Goal: Navigation & Orientation: Find specific page/section

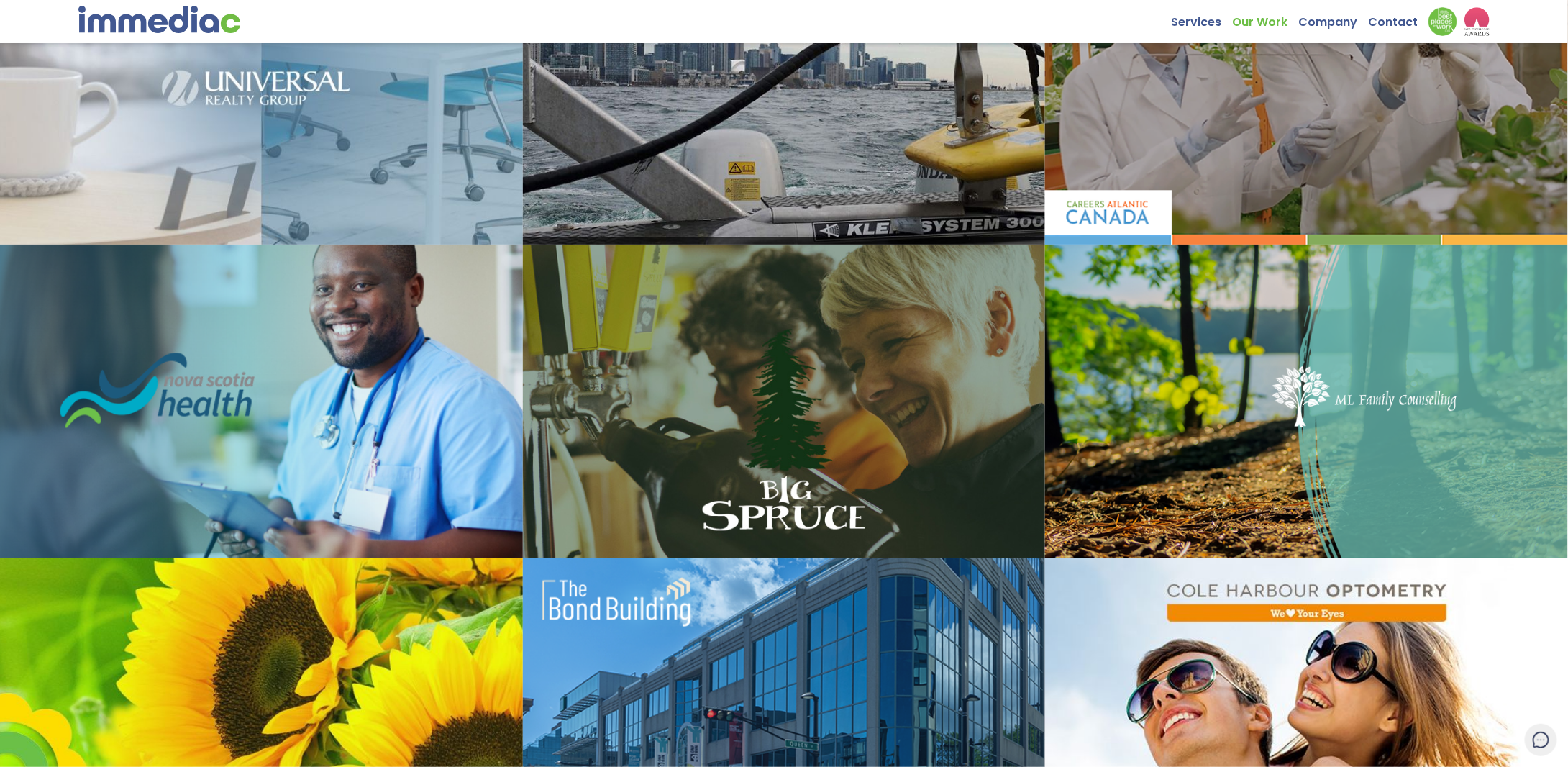
scroll to position [791, 0]
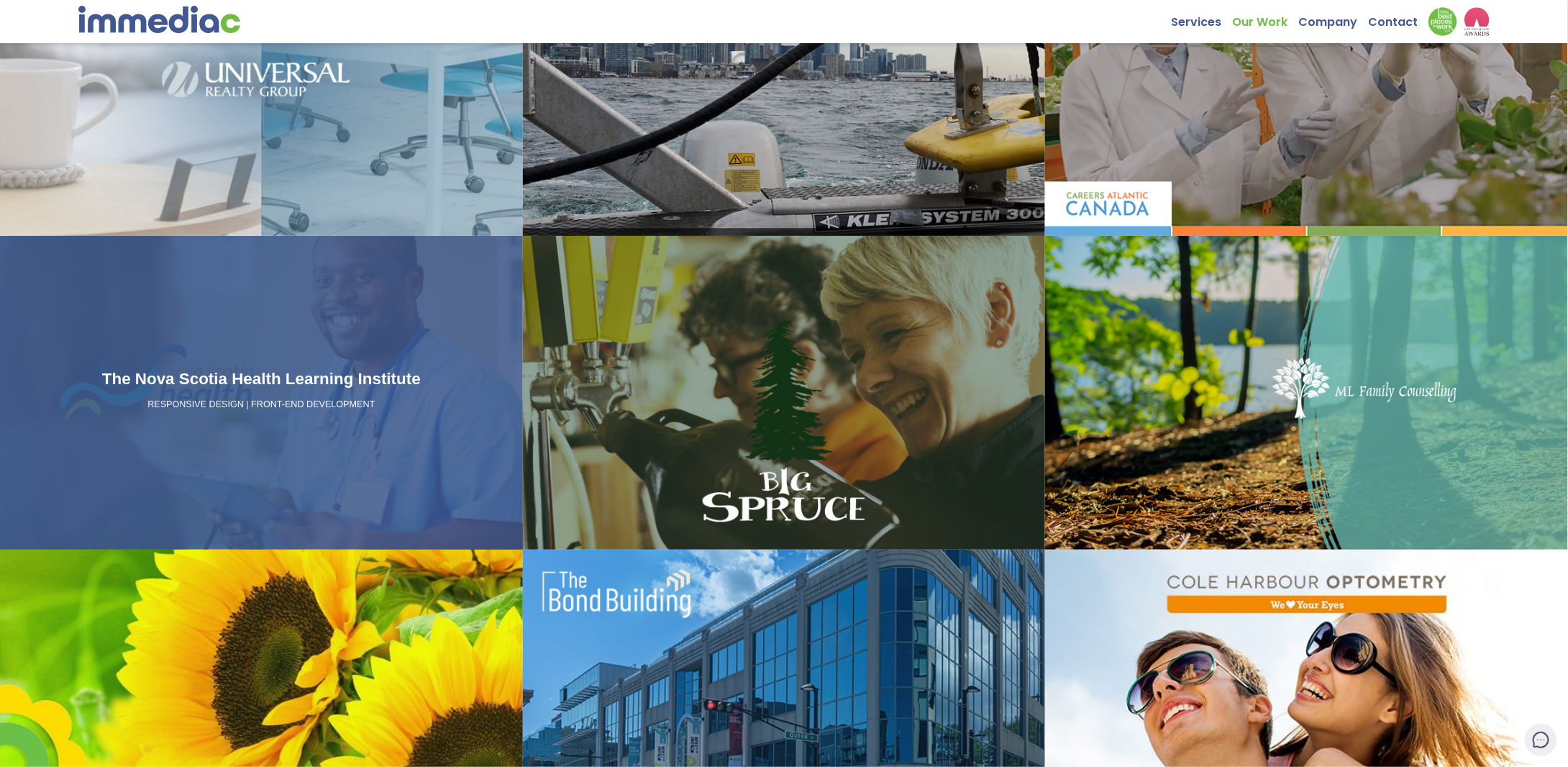
click at [274, 388] on h3 "The Nova Scotia Health Learning Institute" at bounding box center [261, 379] width 511 height 25
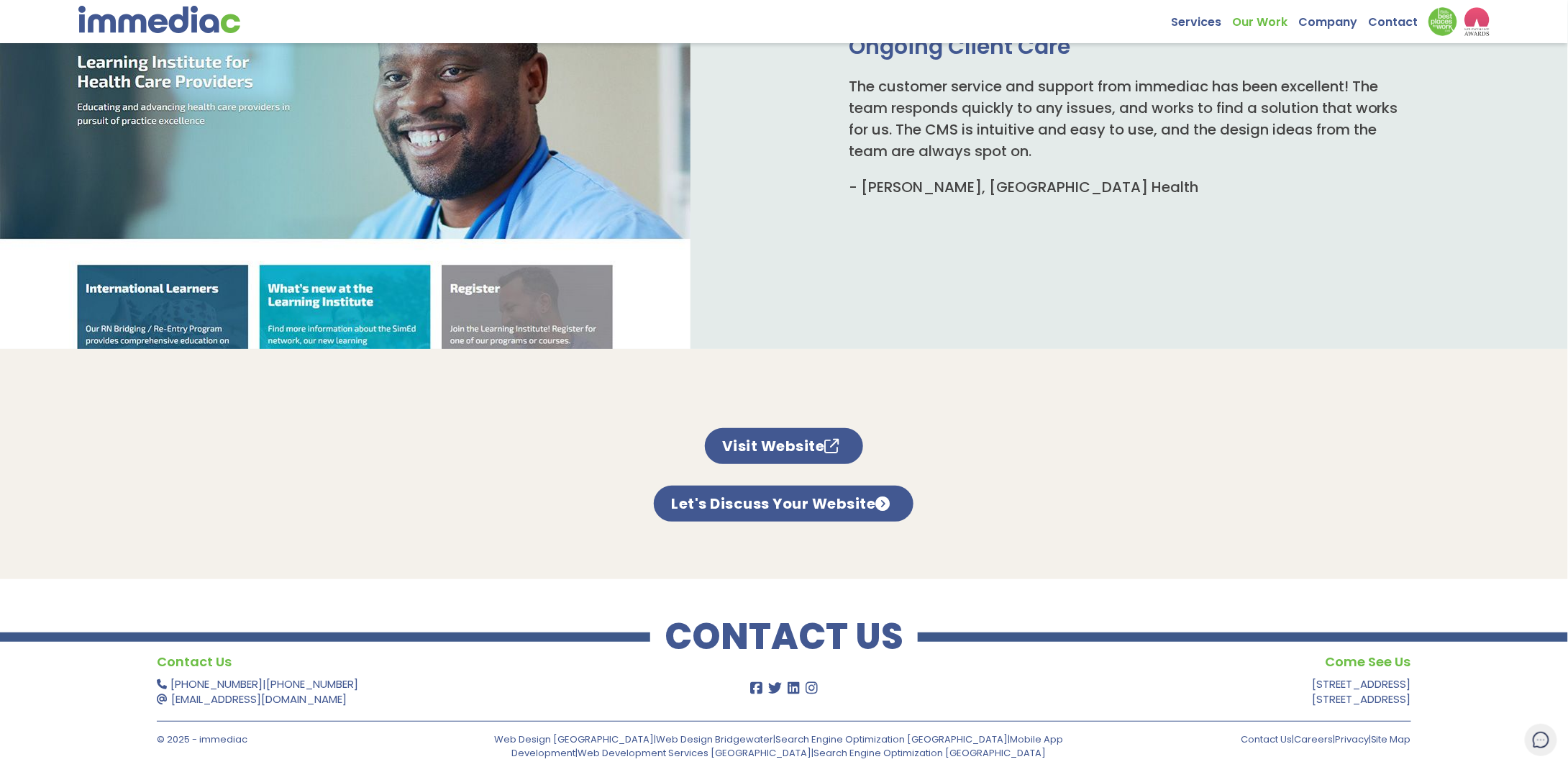
scroll to position [778, 0]
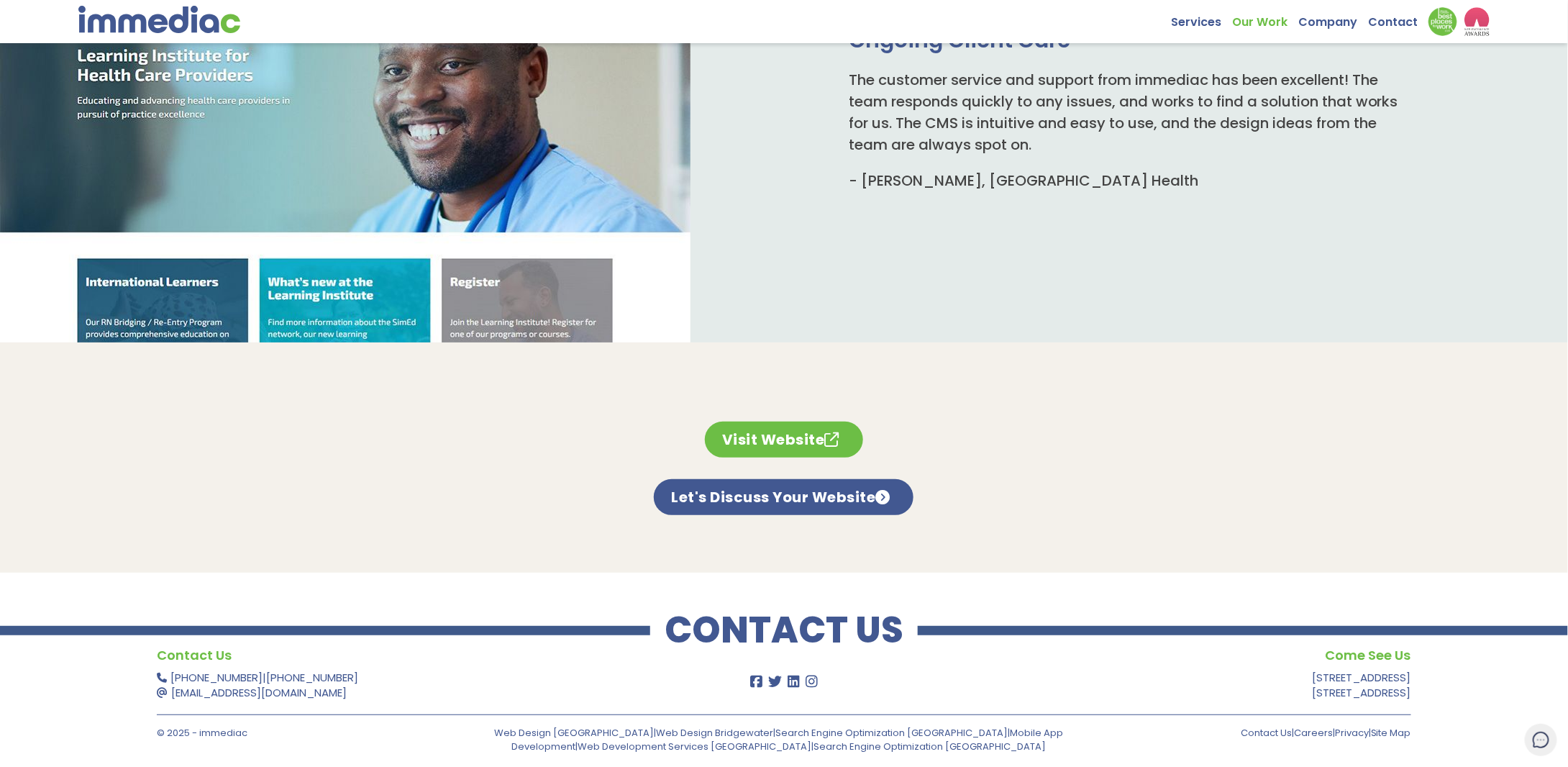
click at [767, 443] on link "Visit Website" at bounding box center [784, 439] width 158 height 36
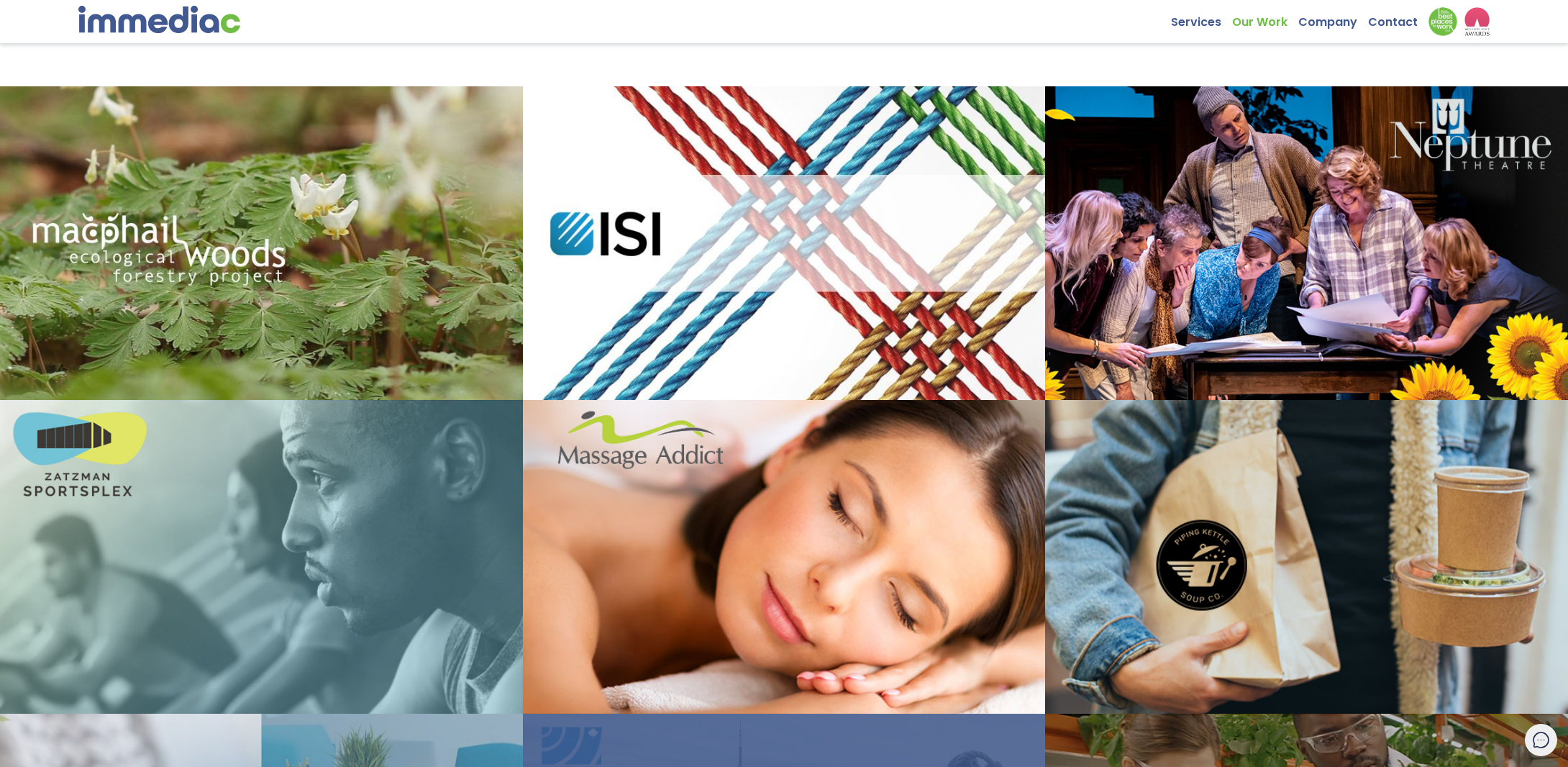
scroll to position [474, 0]
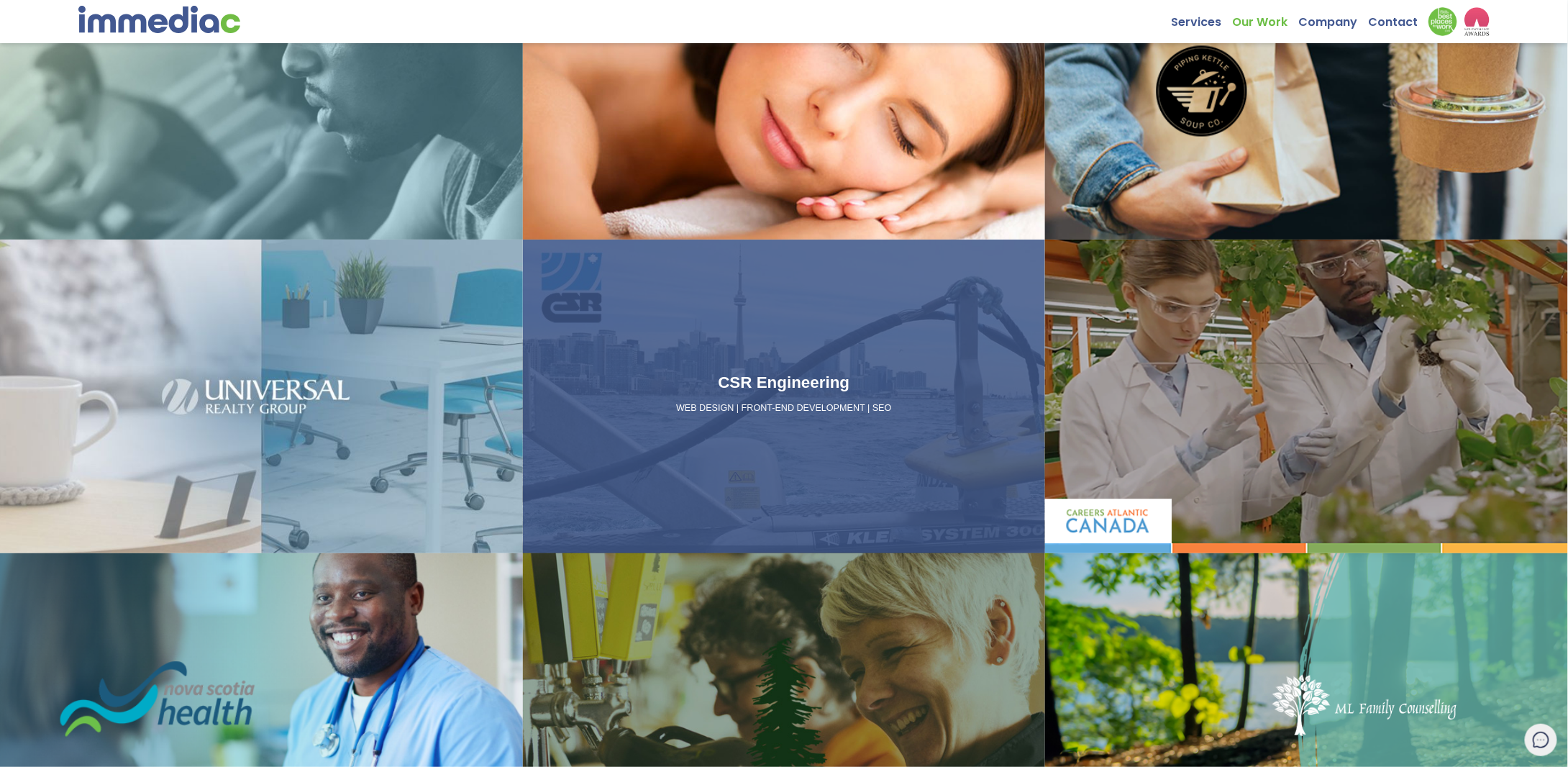
click at [873, 433] on div "CSR Engineering WEB DESIGN | FRONT-END DEVELOPMENT | SEO" at bounding box center [784, 396] width 523 height 313
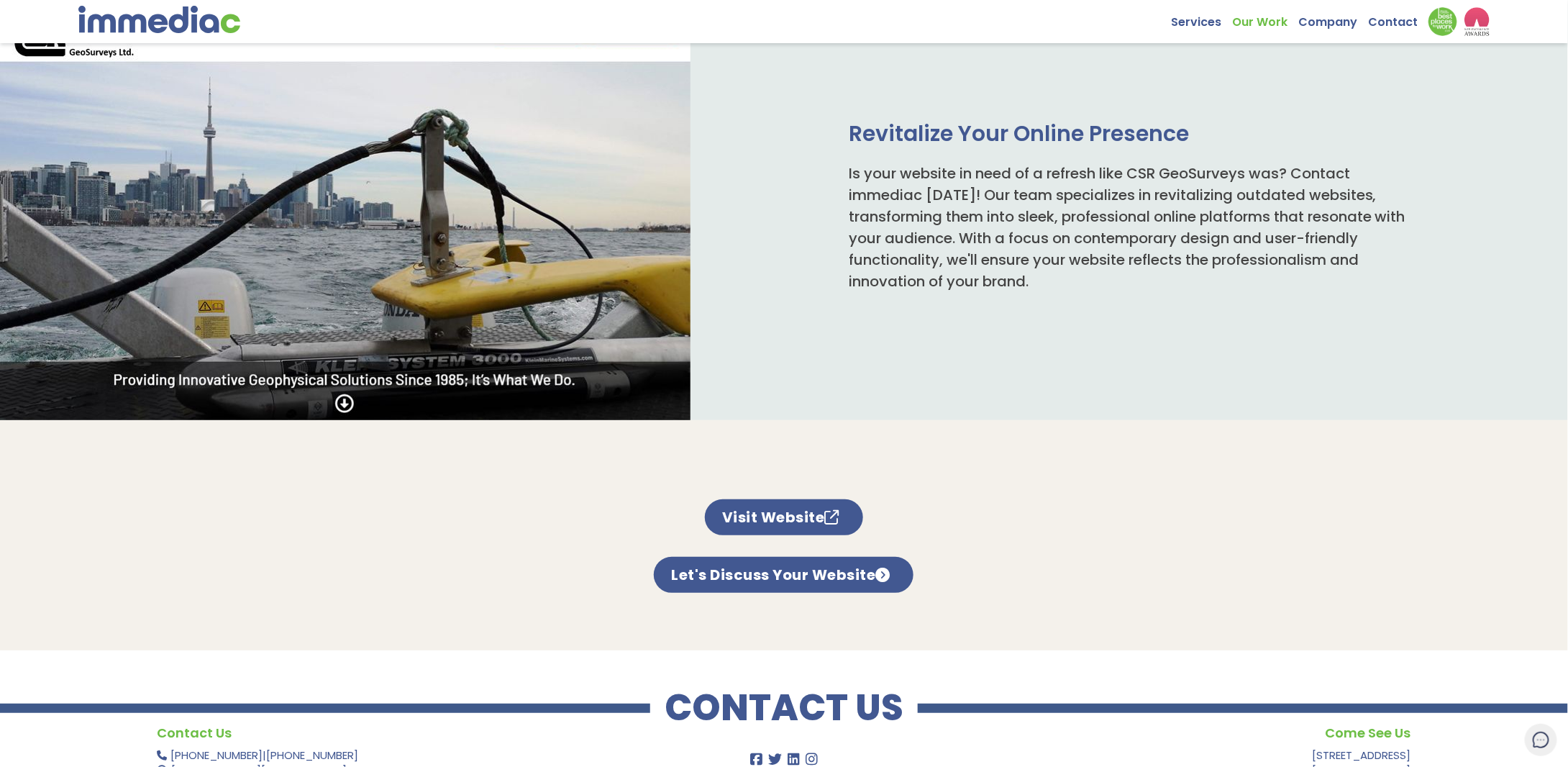
scroll to position [760, 0]
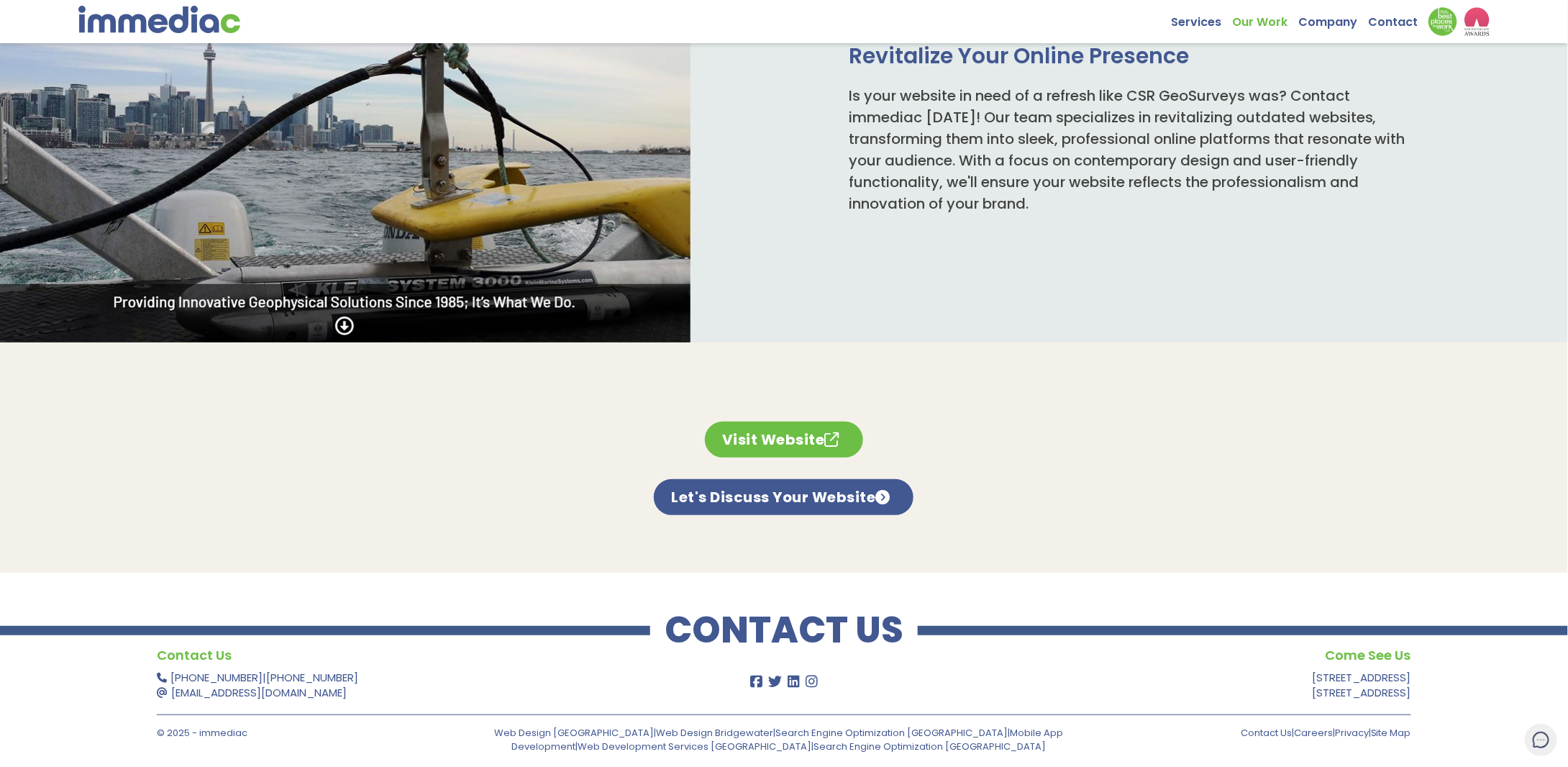
click at [779, 441] on link "Visit Website" at bounding box center [784, 439] width 158 height 36
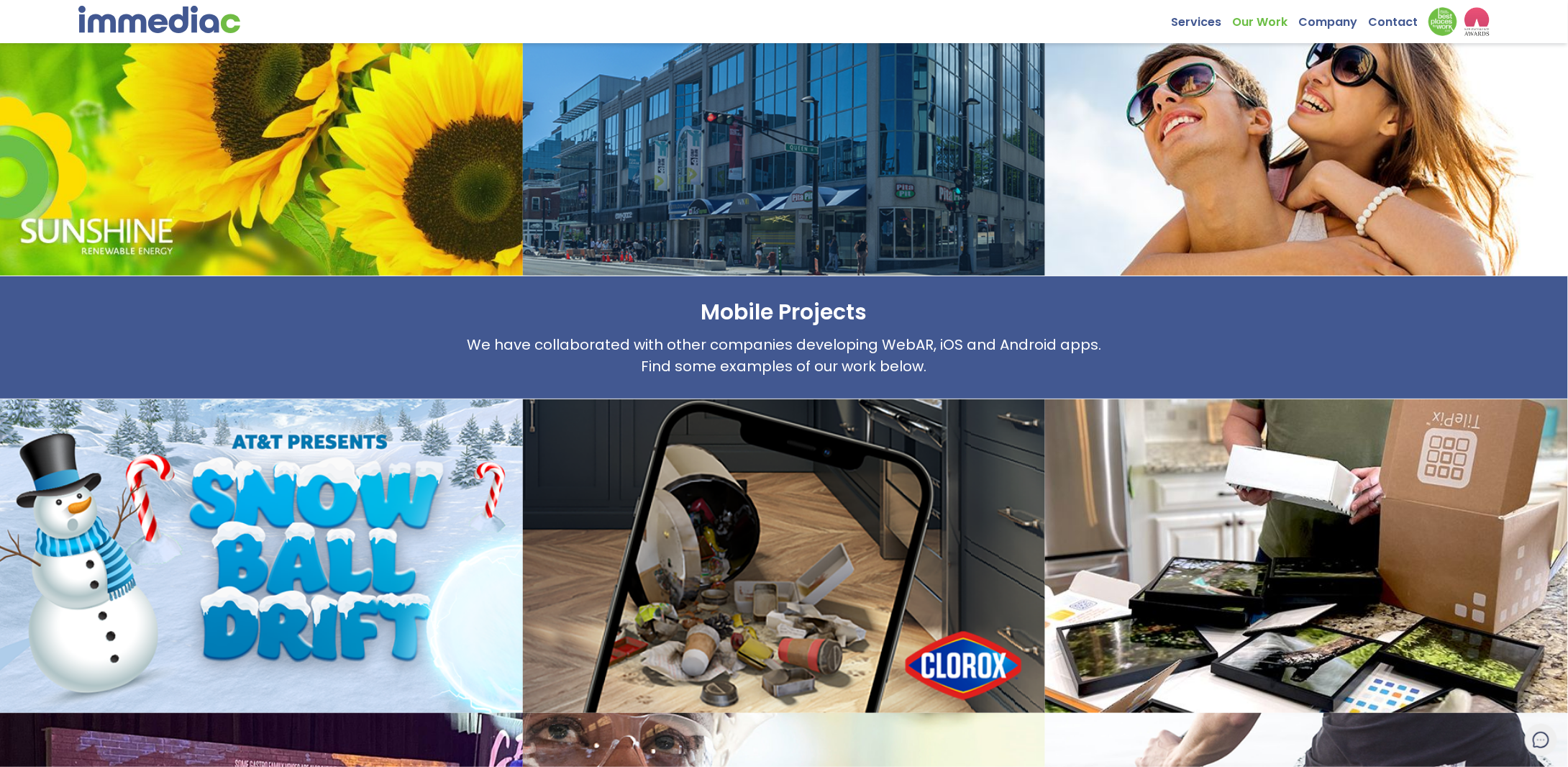
scroll to position [1379, 0]
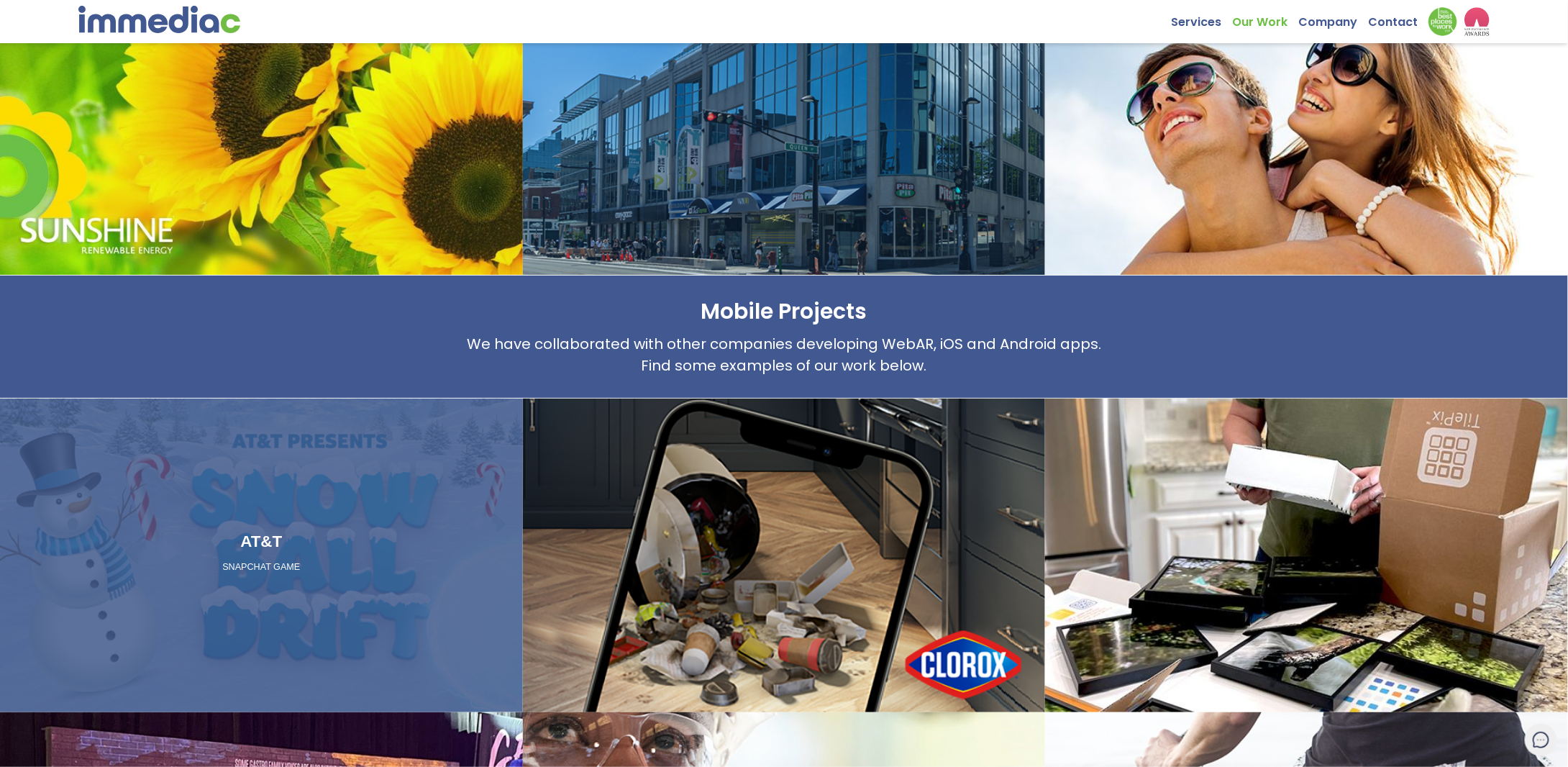
click at [226, 556] on div "AT&T SNAPCHAT GAME" at bounding box center [261, 556] width 511 height 52
click at [343, 579] on div "AT&T SNAPCHAT GAME" at bounding box center [261, 556] width 511 height 52
click at [267, 536] on h3 "AT&T" at bounding box center [261, 542] width 511 height 25
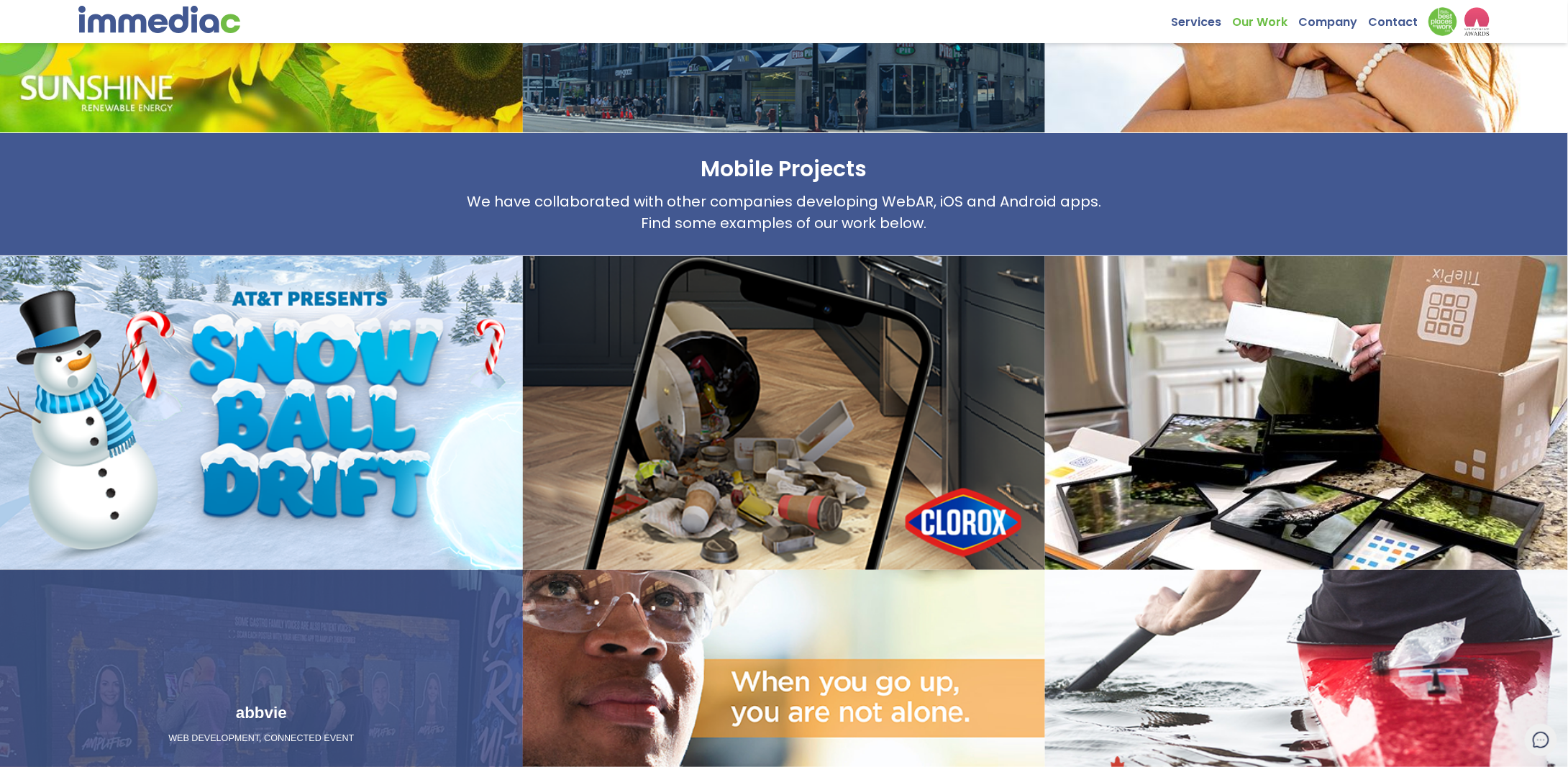
scroll to position [1523, 0]
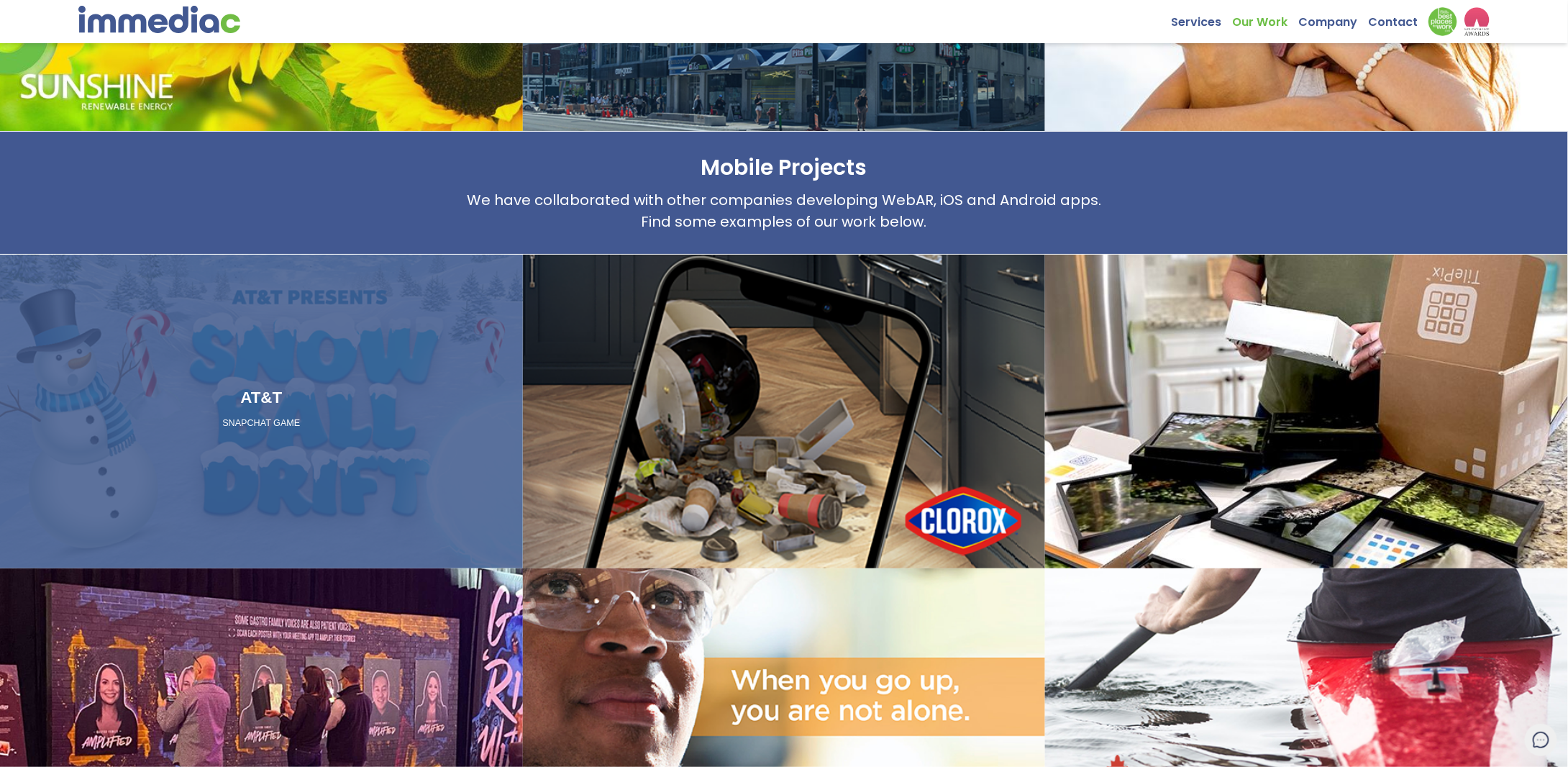
click at [356, 451] on div "AT&T SNAPCHAT GAME" at bounding box center [261, 411] width 523 height 313
click at [261, 417] on p "SNAPCHAT GAME" at bounding box center [261, 423] width 511 height 13
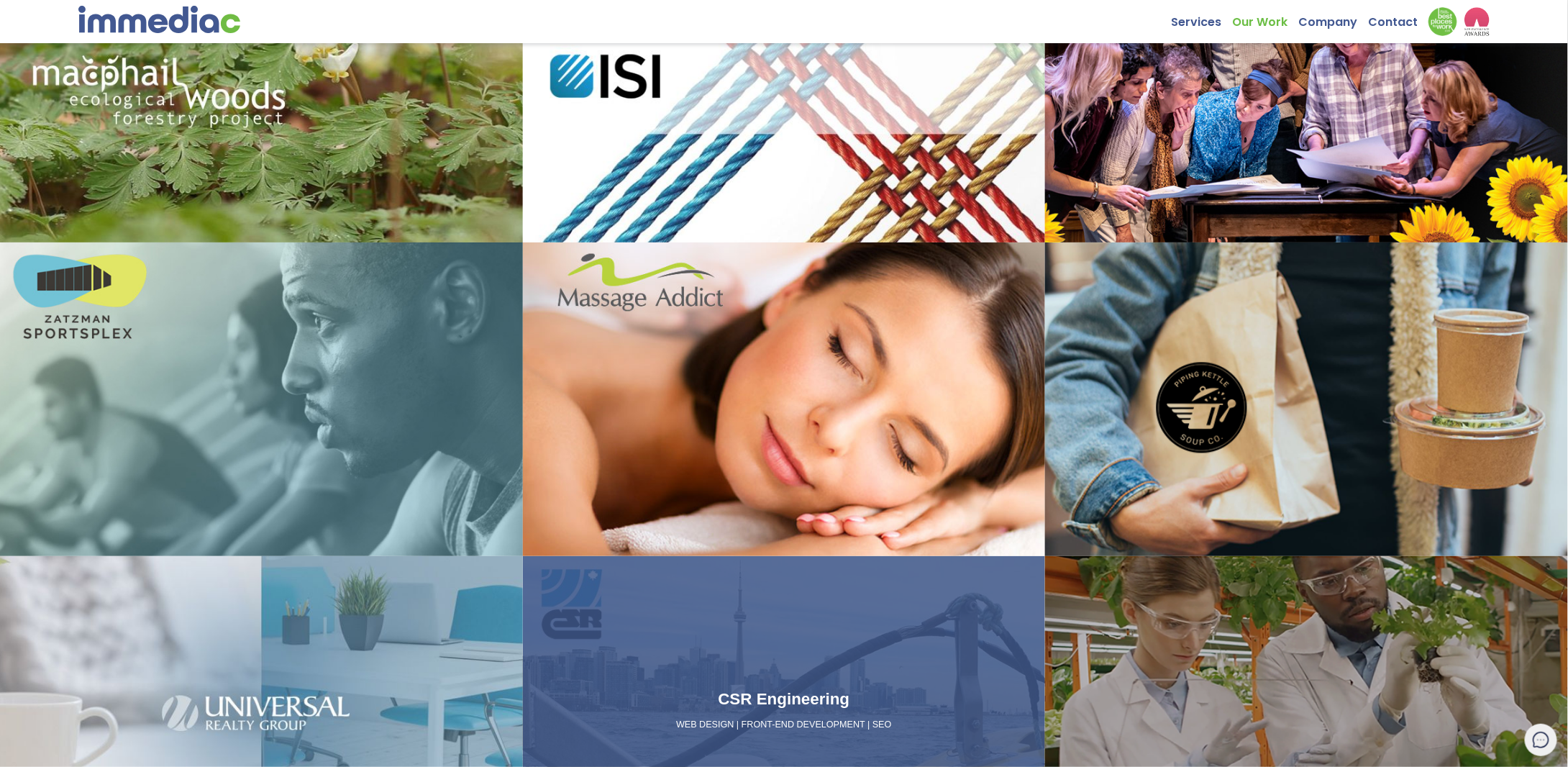
scroll to position [157, 0]
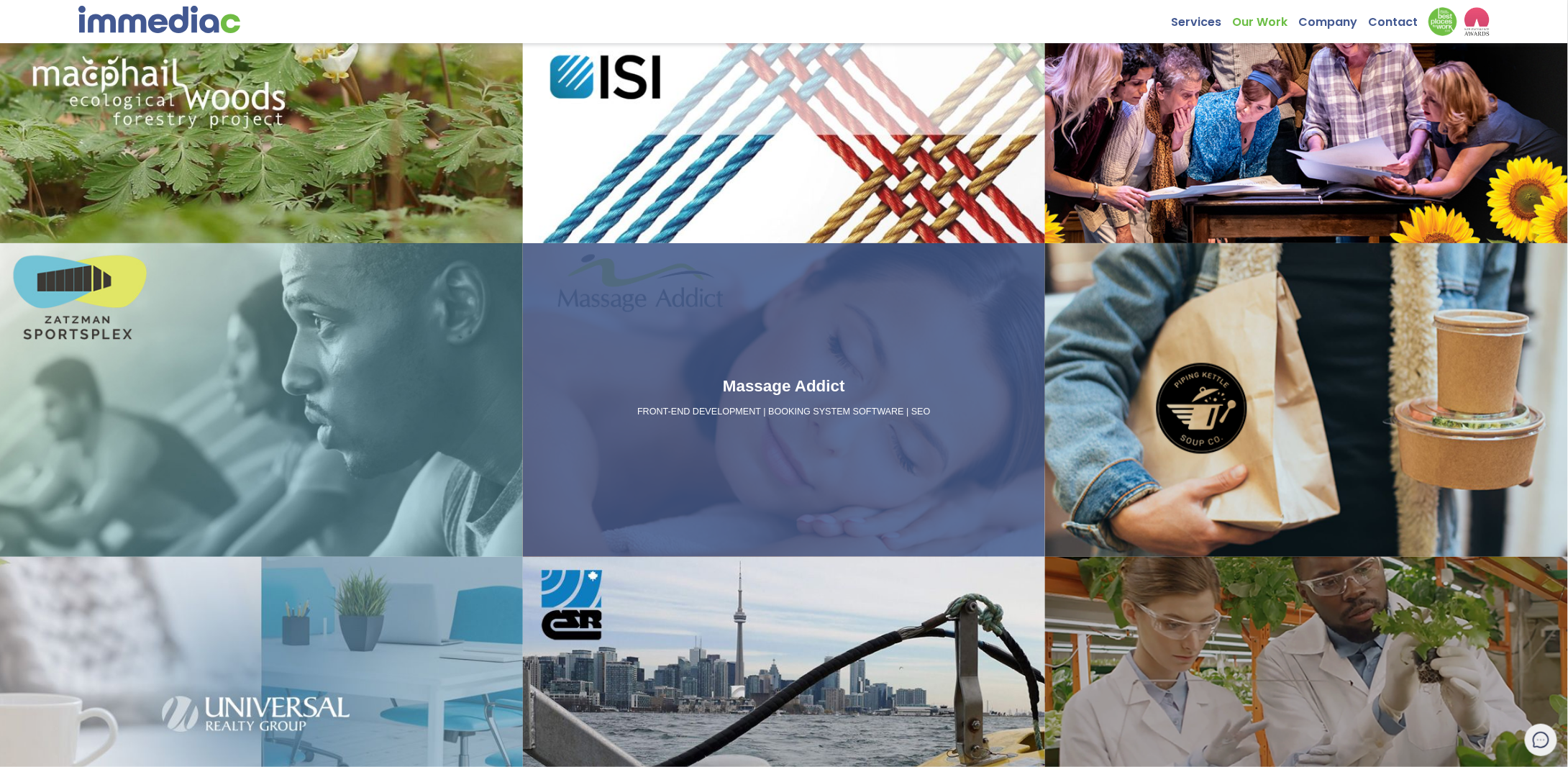
click at [796, 412] on p "FRONT-END DEVELOPMENT | BOOKING SYSTEM SOFTWARE | SEO" at bounding box center [784, 411] width 511 height 13
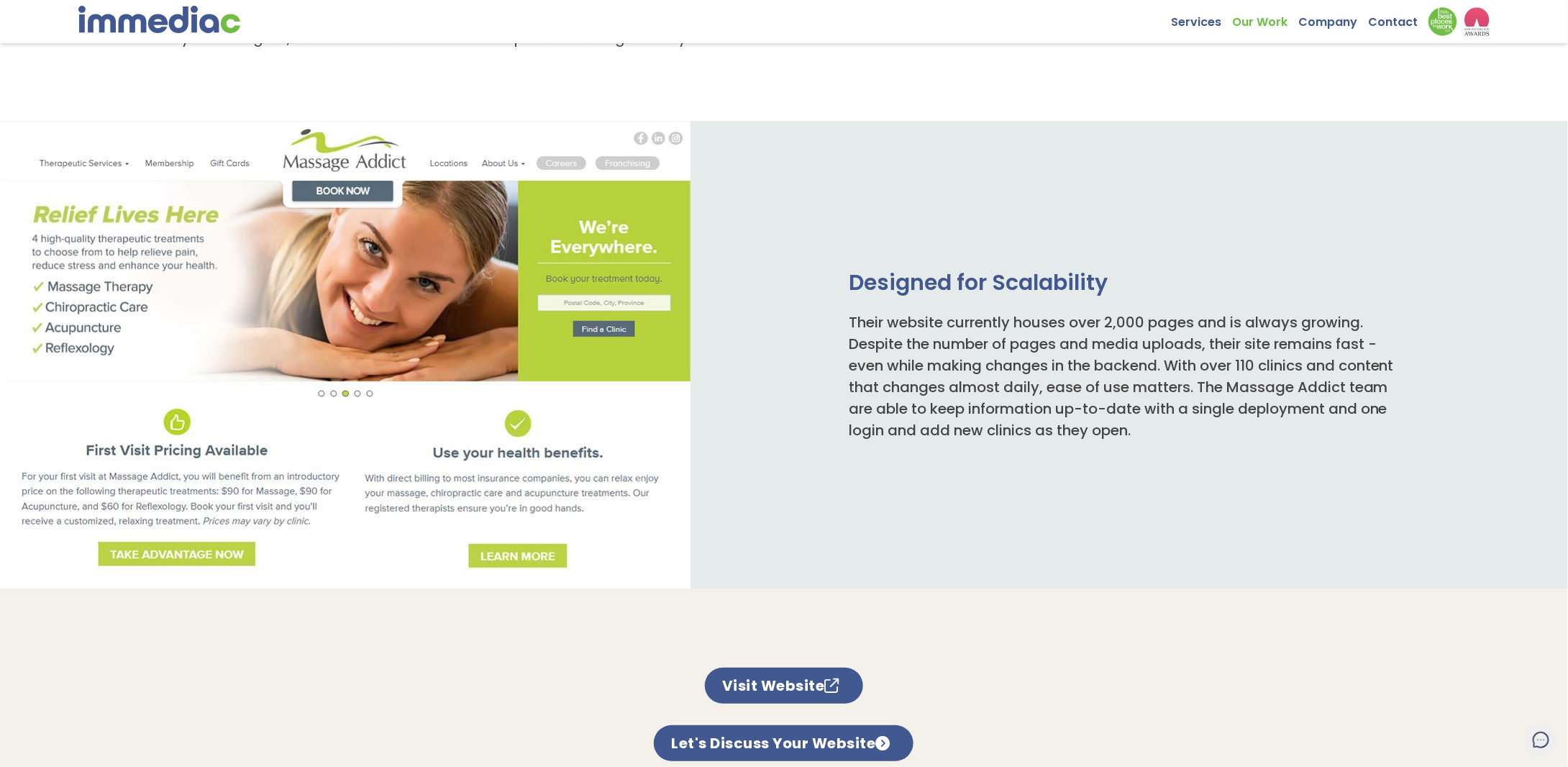
scroll to position [647, 0]
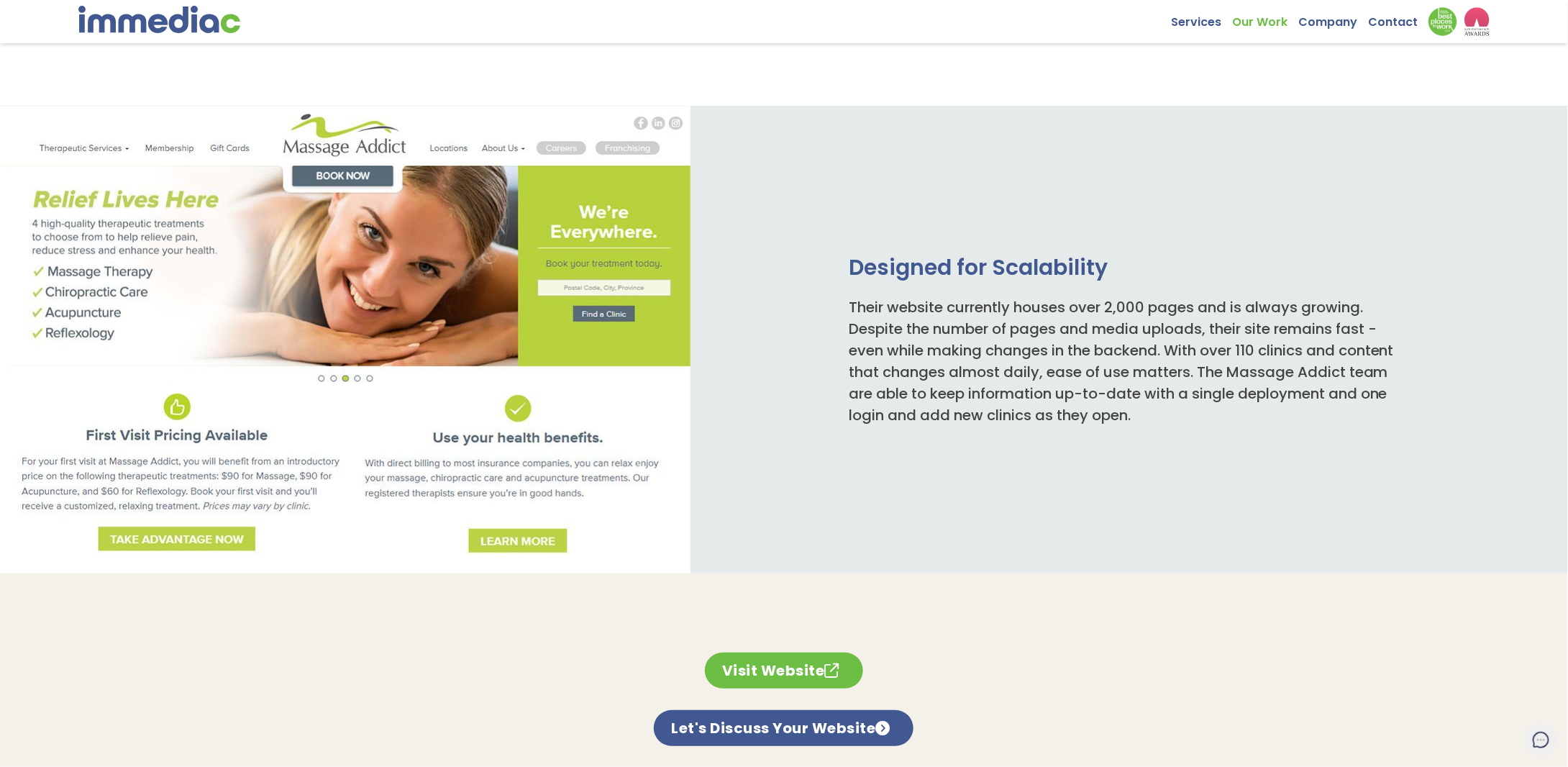
click at [791, 673] on link "Visit Website" at bounding box center [784, 670] width 158 height 36
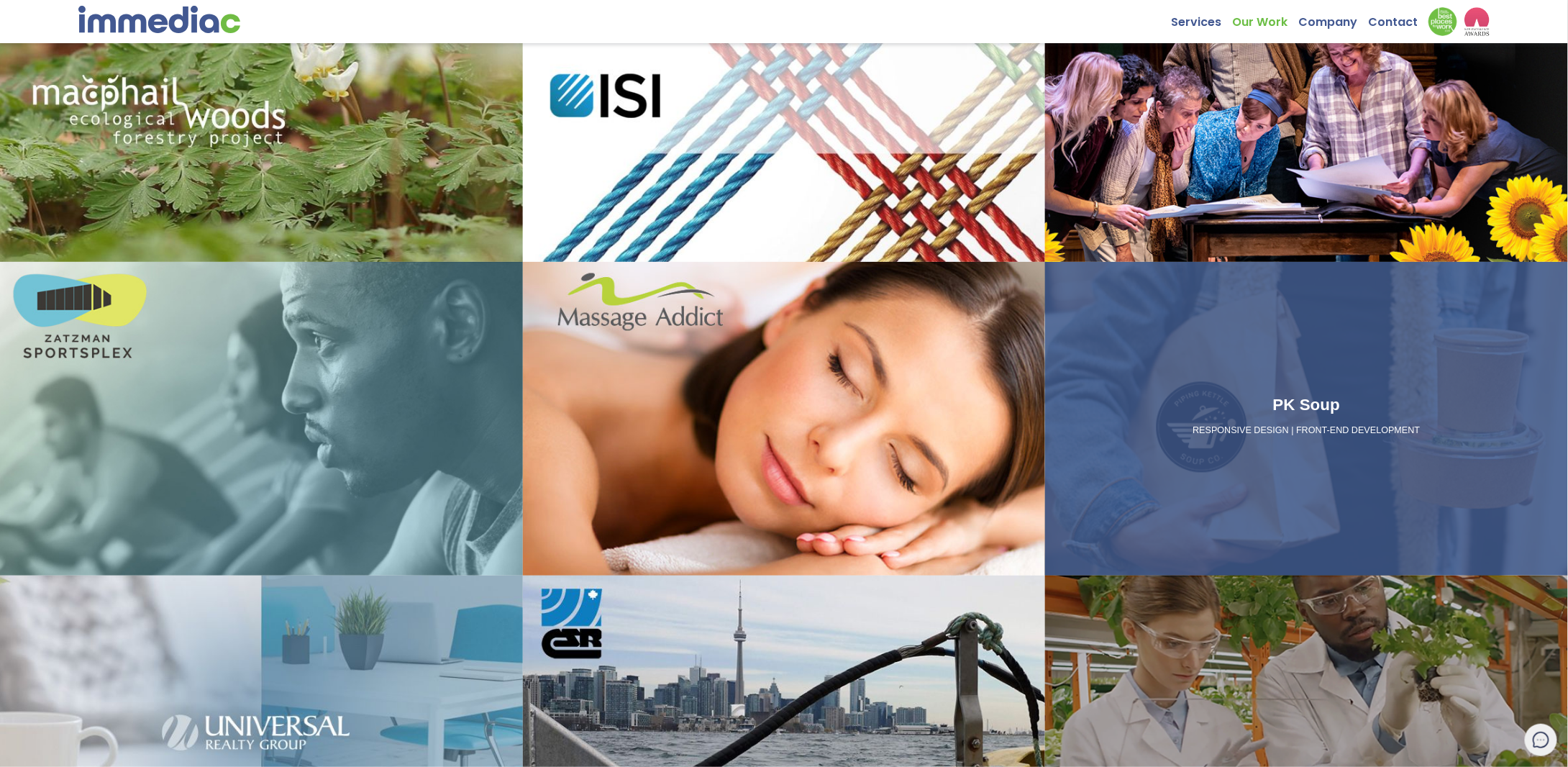
scroll to position [287, 0]
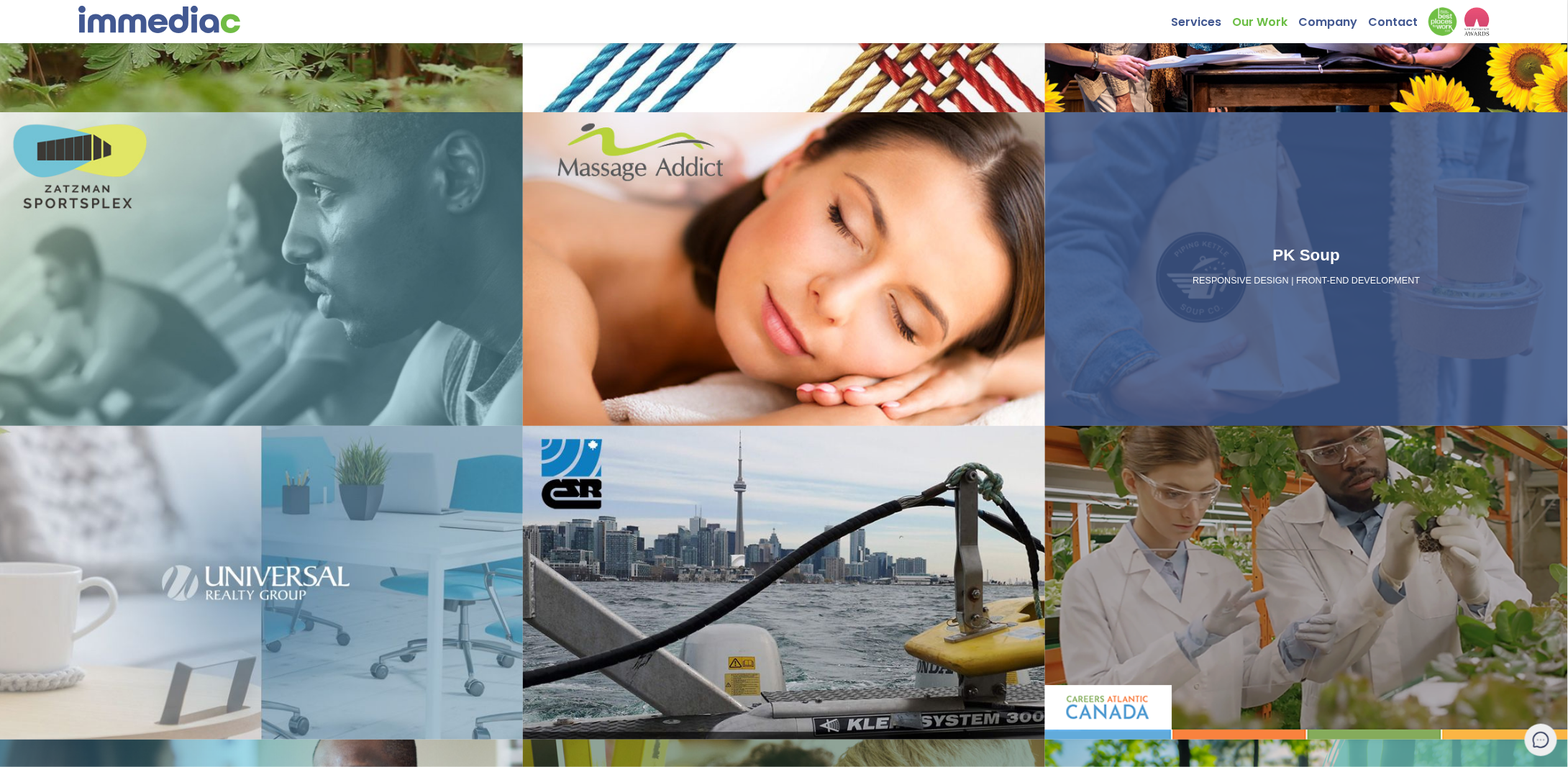
click at [1258, 244] on h3 "PK Soup" at bounding box center [1306, 255] width 511 height 25
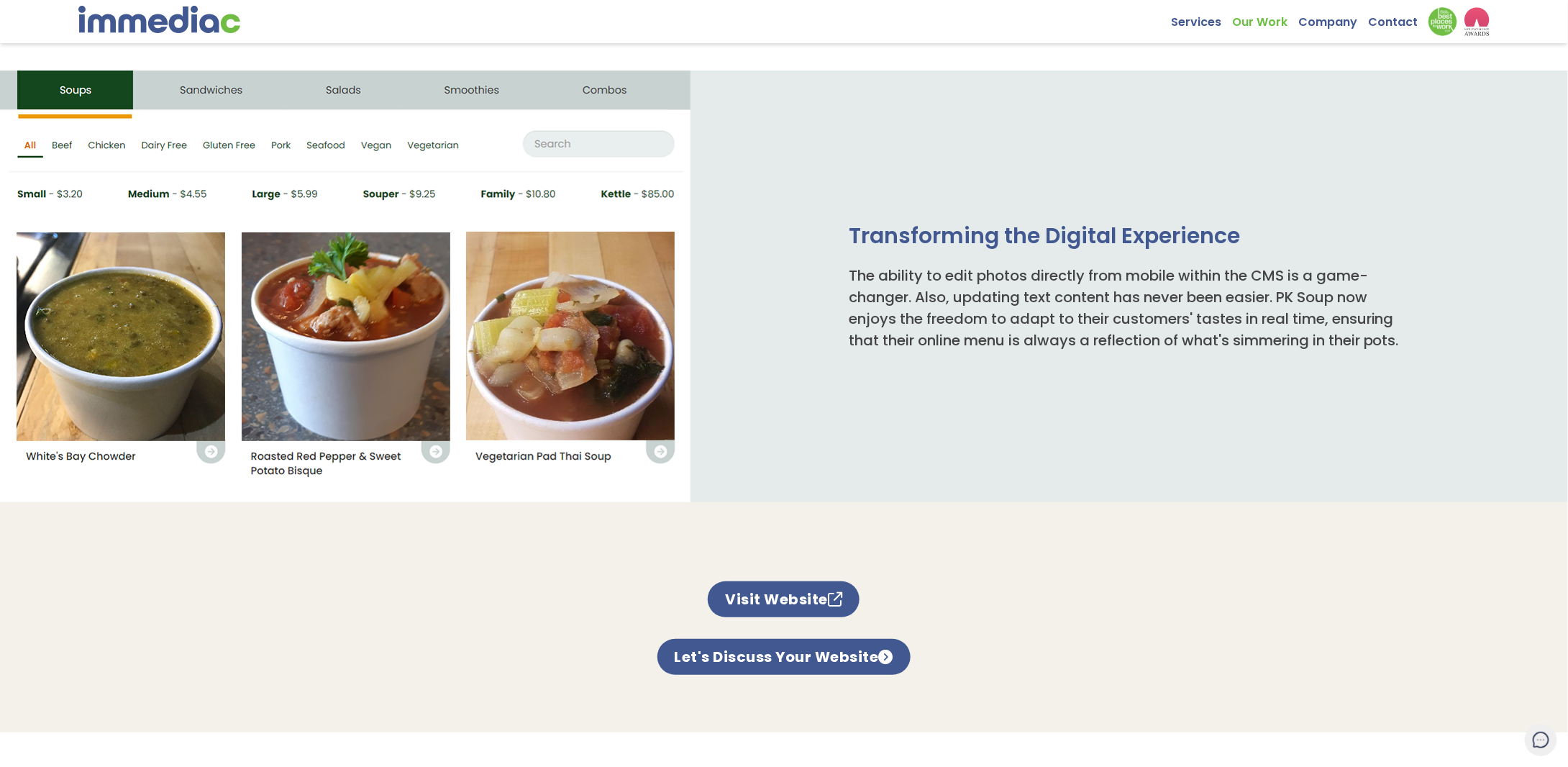
scroll to position [647, 0]
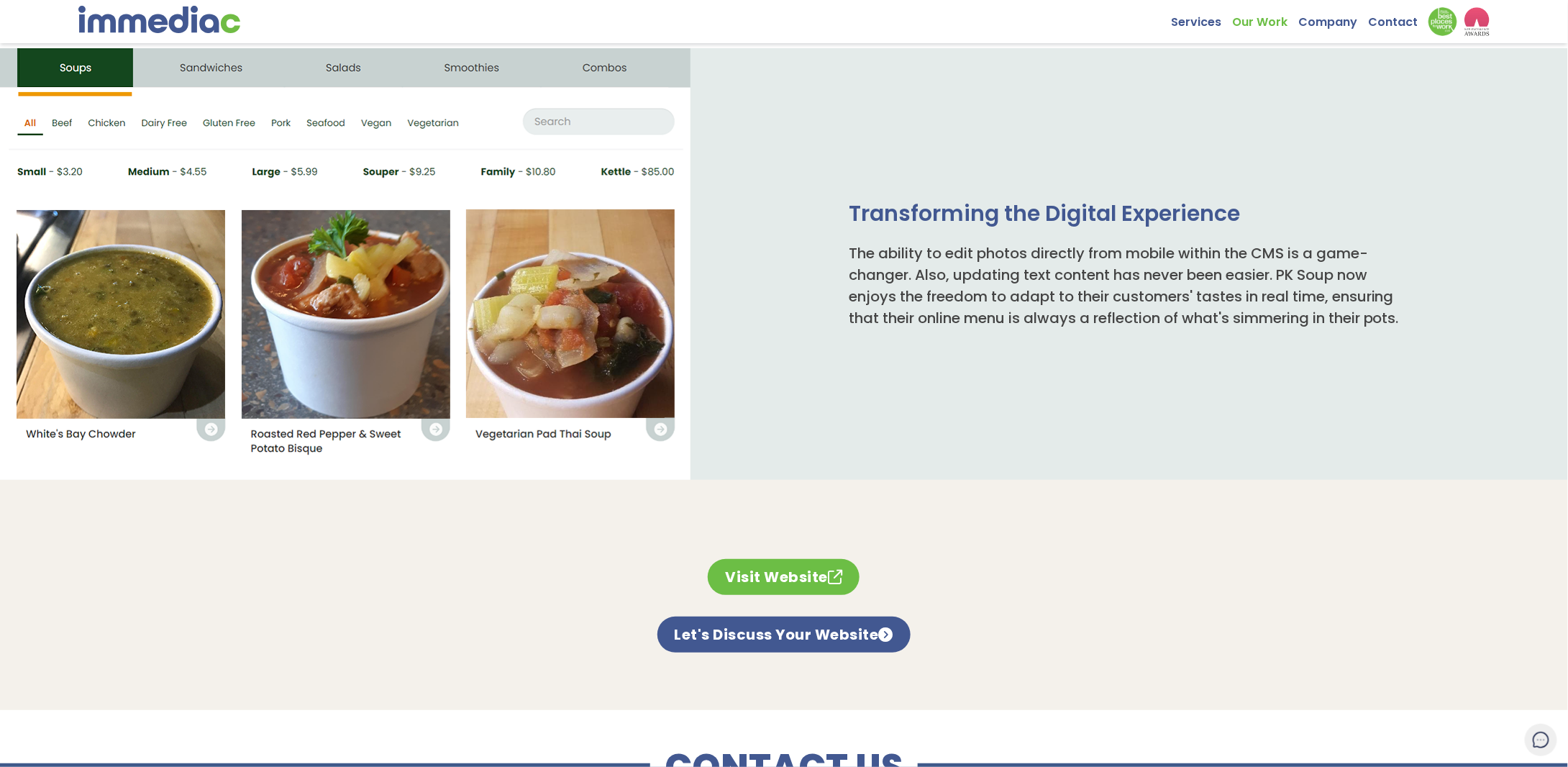
click at [757, 574] on link "Visit Website" at bounding box center [784, 576] width 152 height 36
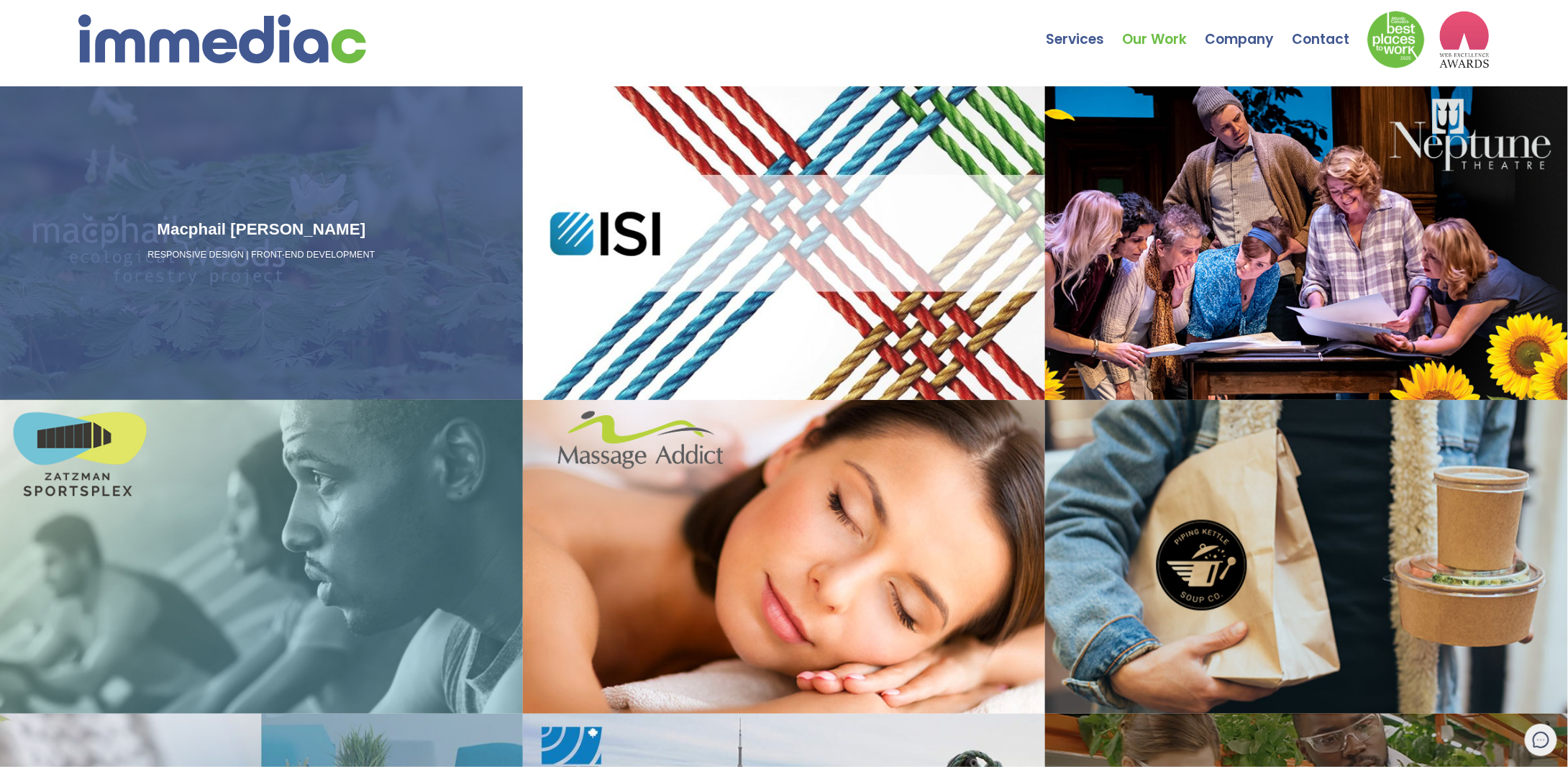
click at [349, 215] on div "Macphail Woods RESPONSIVE DESIGN | FRONT-END DEVELOPMENT" at bounding box center [261, 243] width 523 height 313
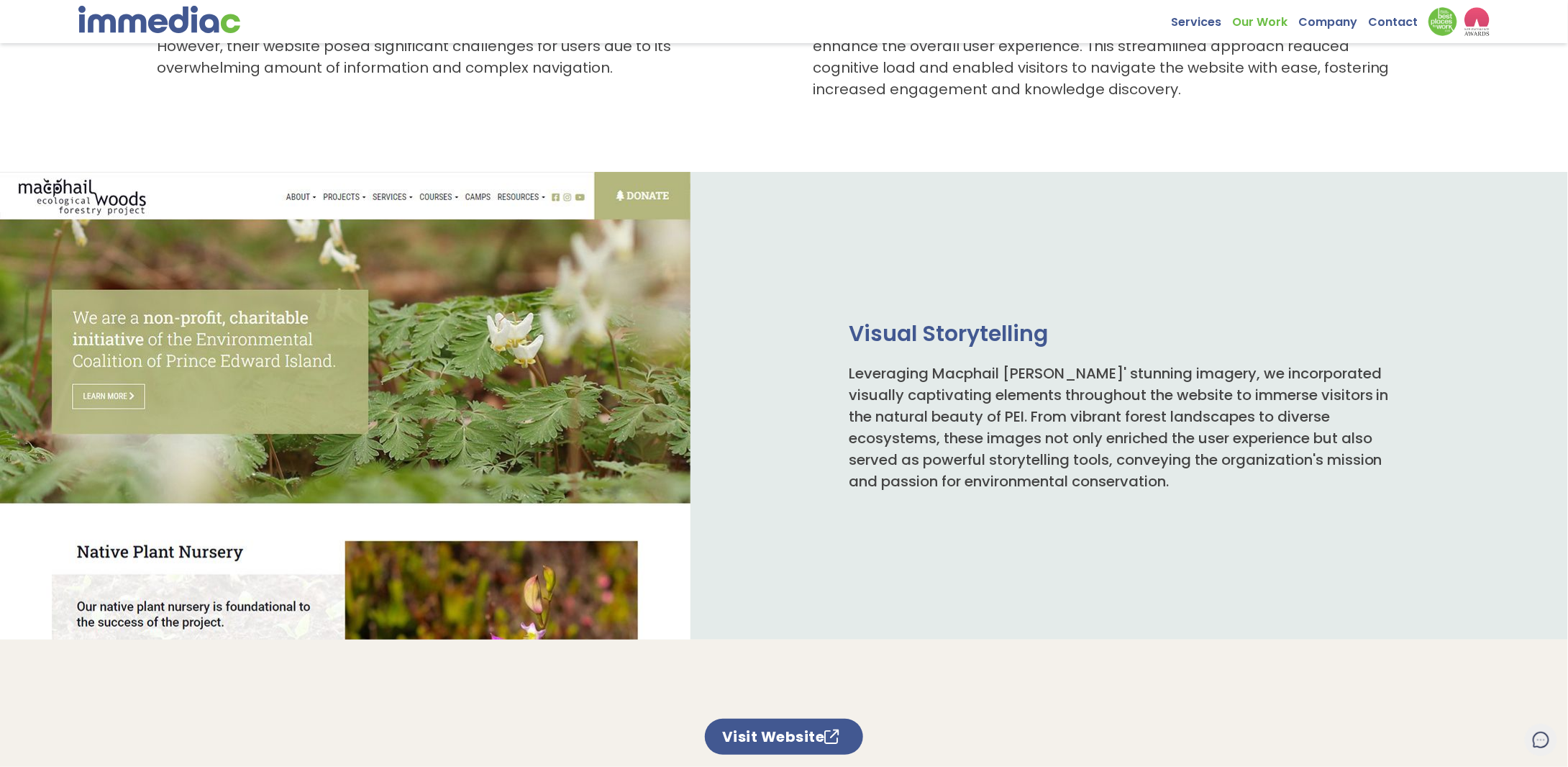
scroll to position [503, 0]
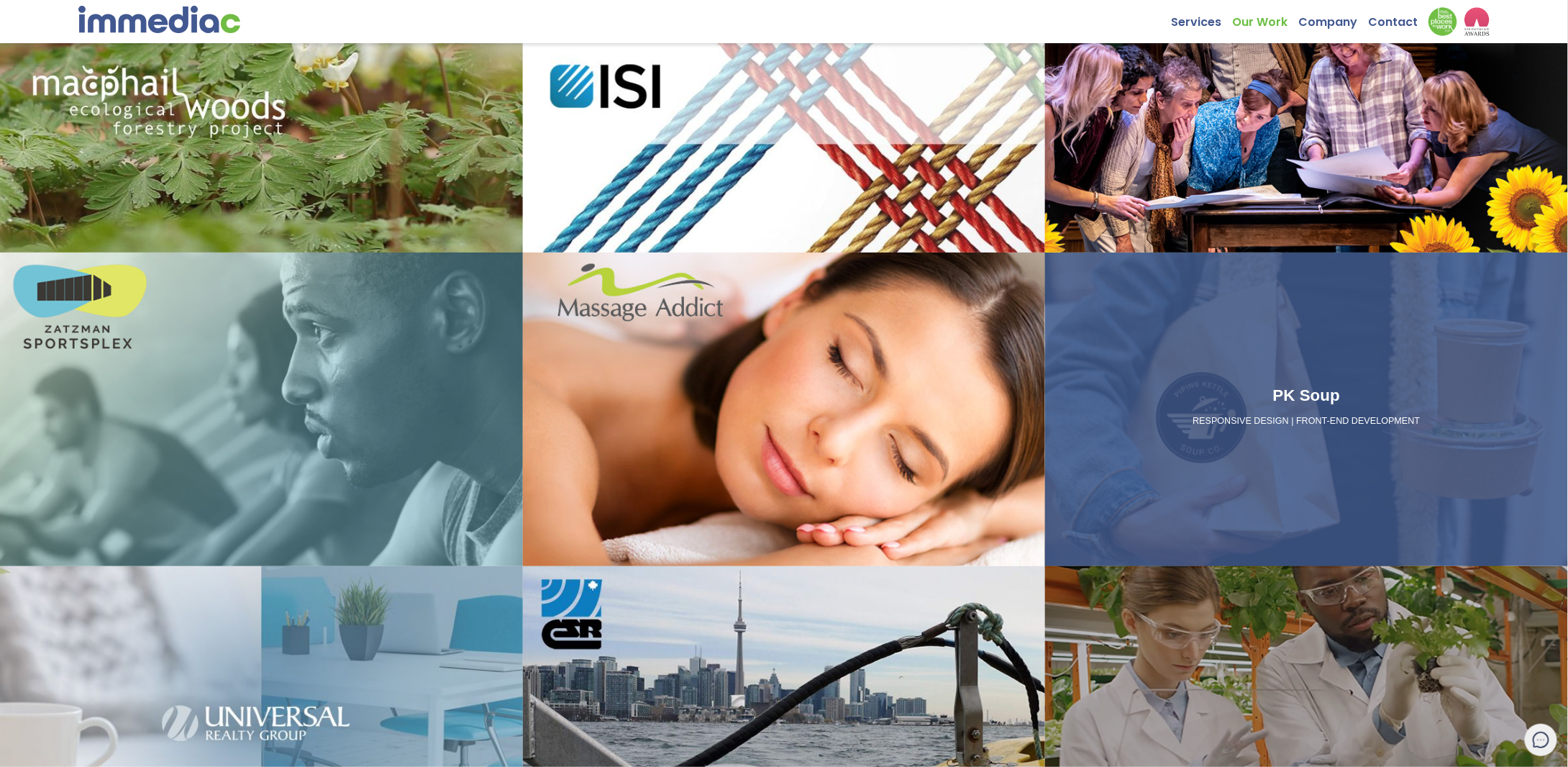
scroll to position [287, 0]
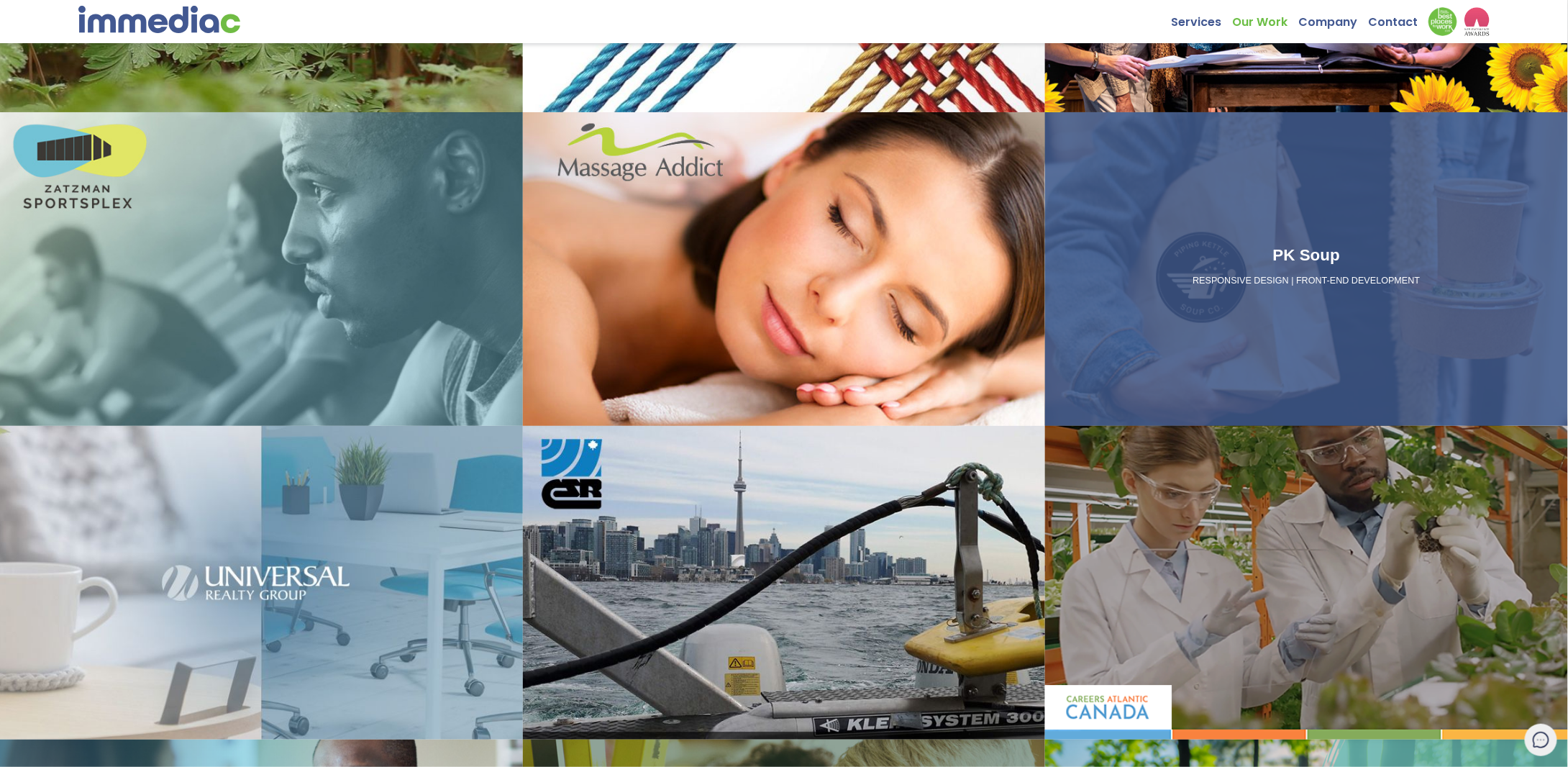
click at [1360, 286] on p "RESPONSIVE DESIGN | FRONT-END DEVELOPMENT" at bounding box center [1306, 281] width 511 height 13
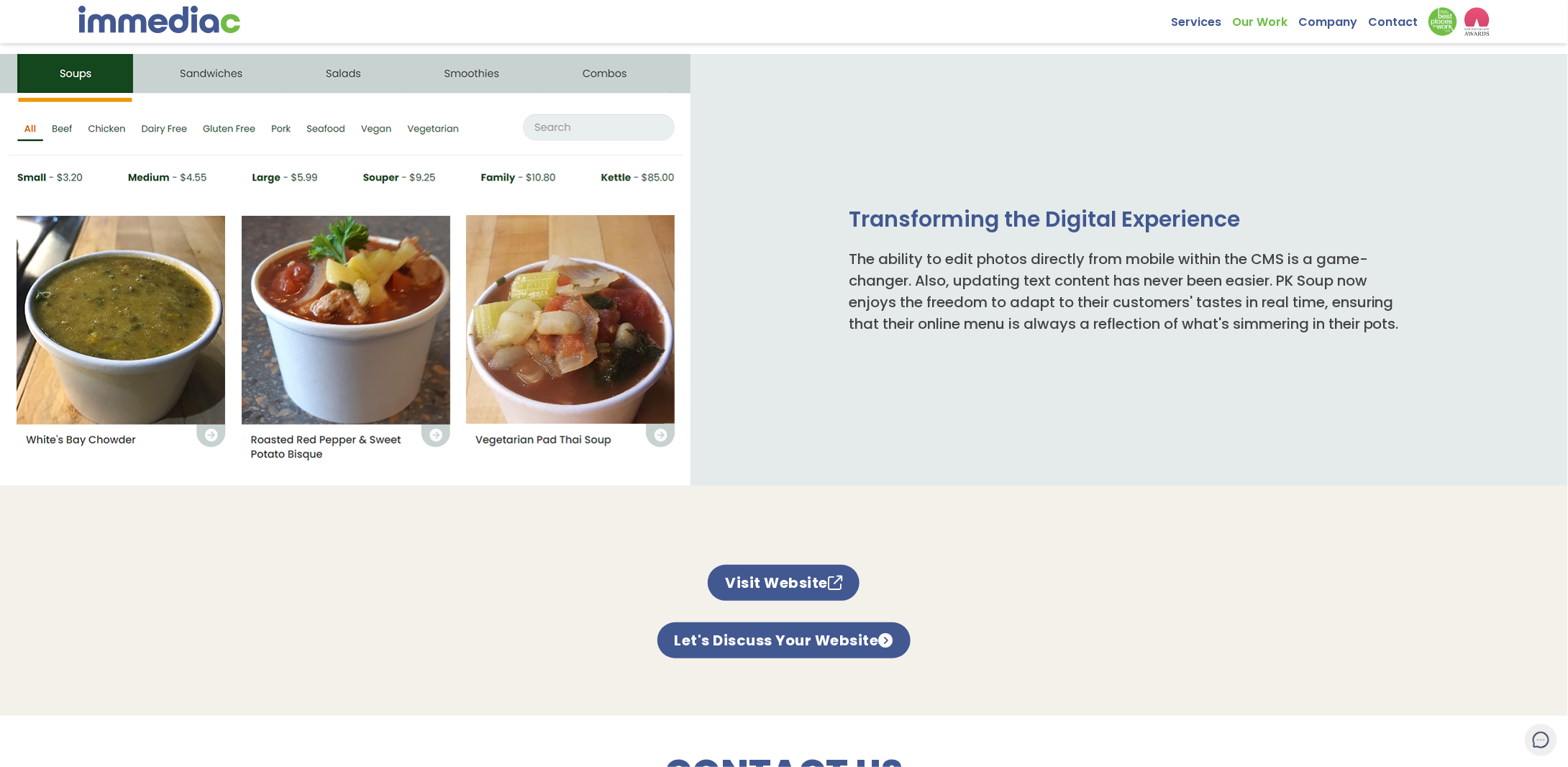
scroll to position [647, 0]
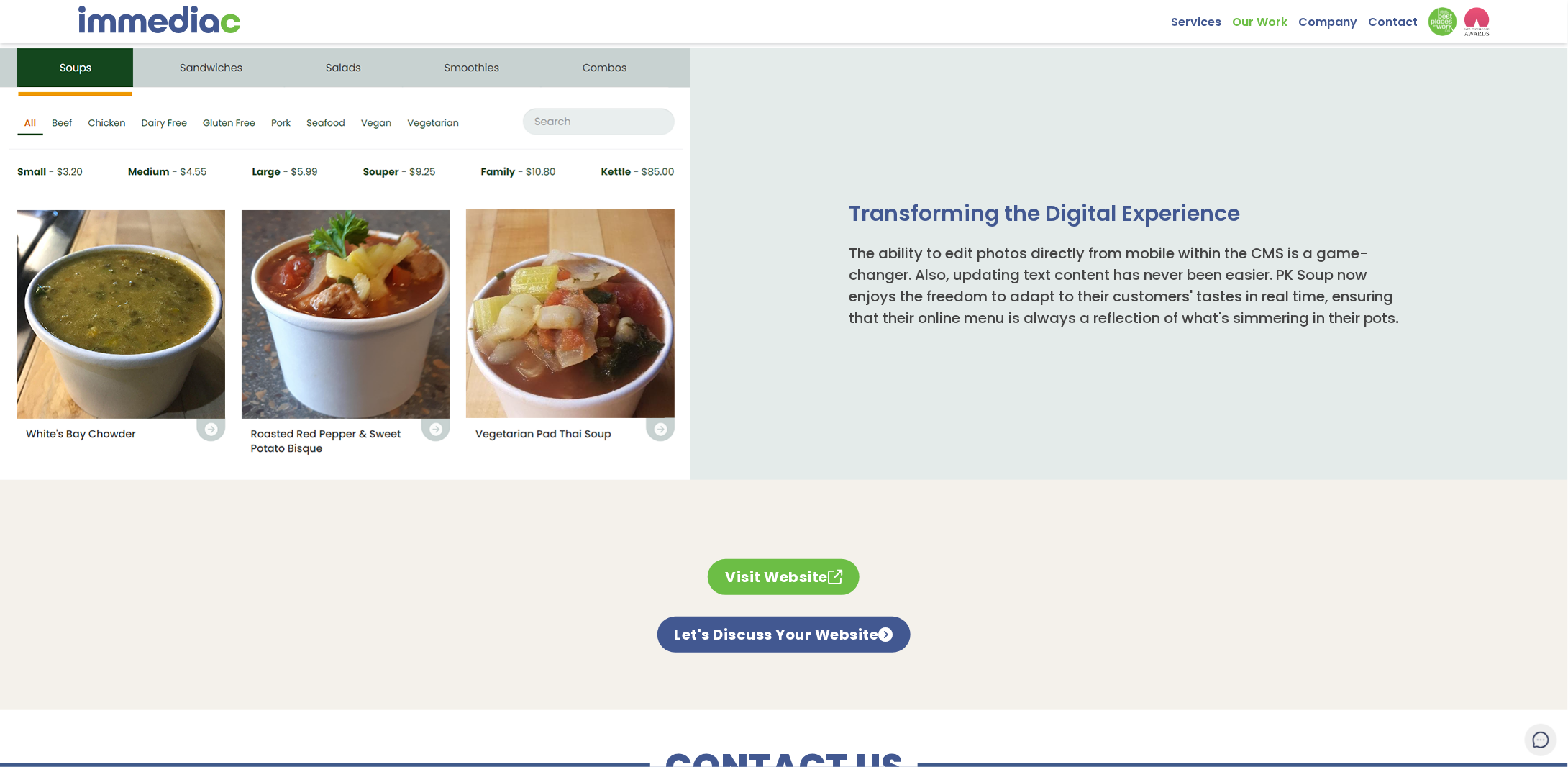
click at [771, 579] on link "Visit Website" at bounding box center [784, 576] width 152 height 36
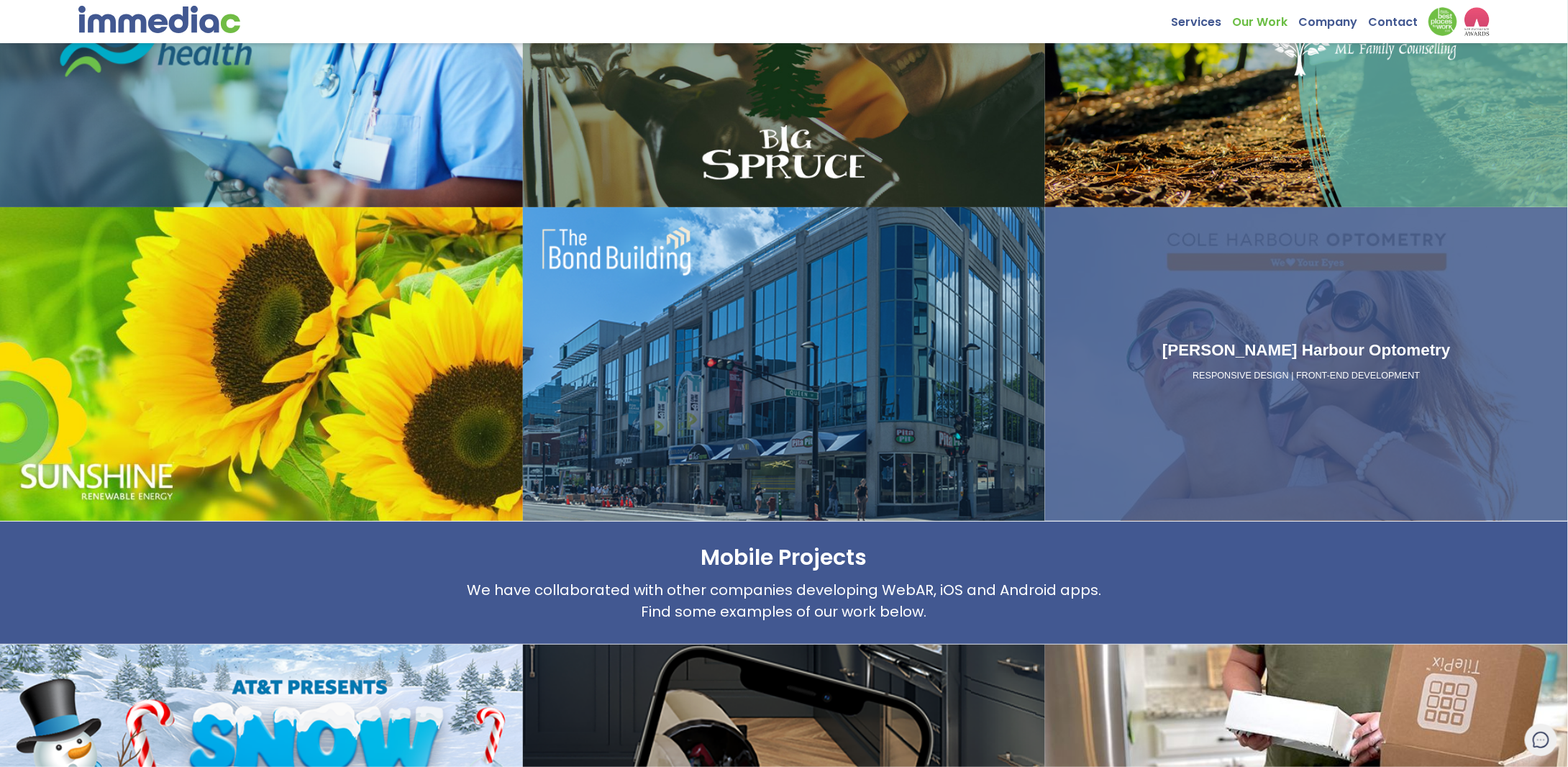
scroll to position [1151, 0]
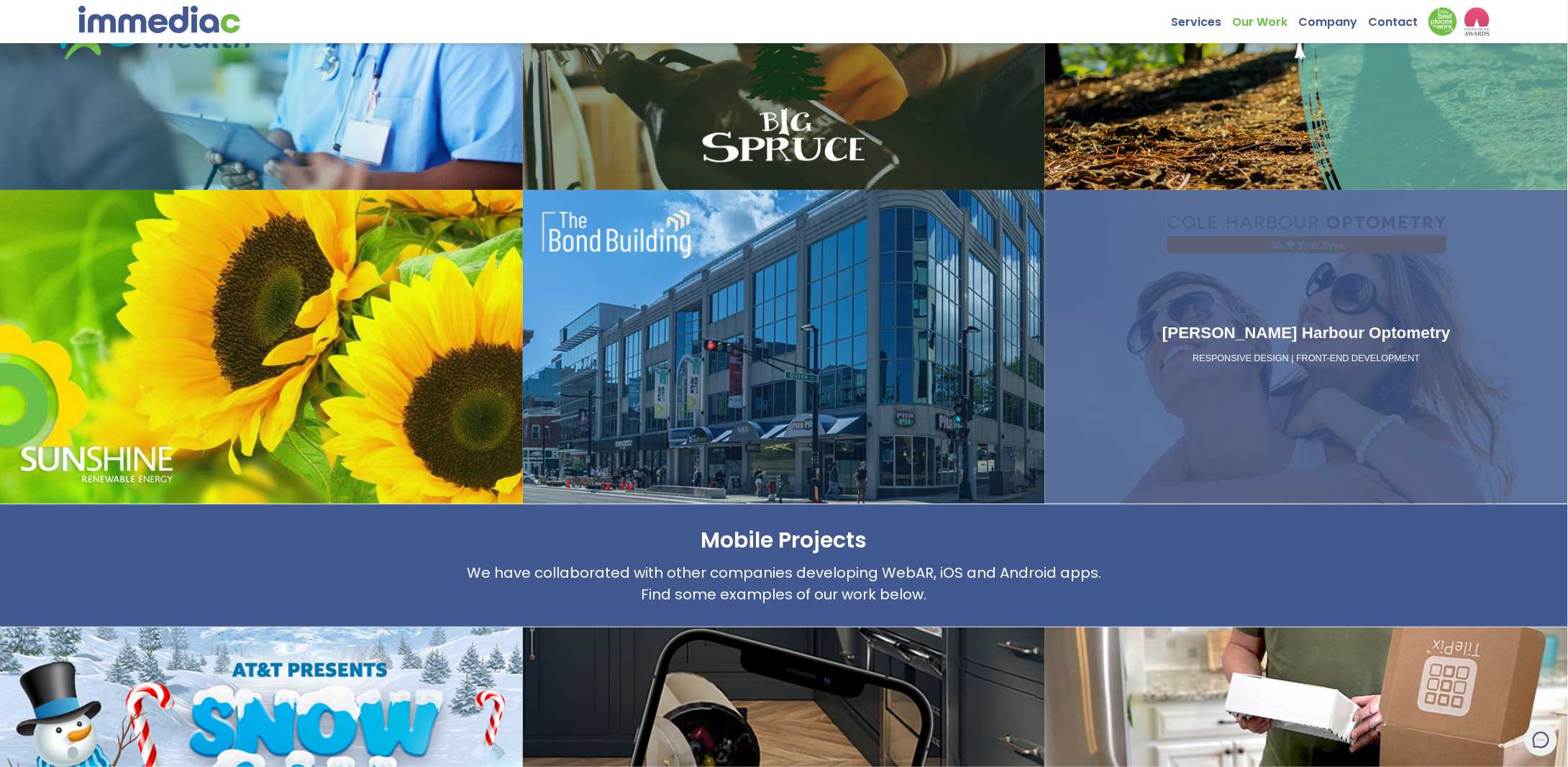
click at [1320, 316] on div "Cole Harbour Optometry RESPONSIVE DESIGN | FRONT-END DEVELOPMENT" at bounding box center [1307, 346] width 523 height 313
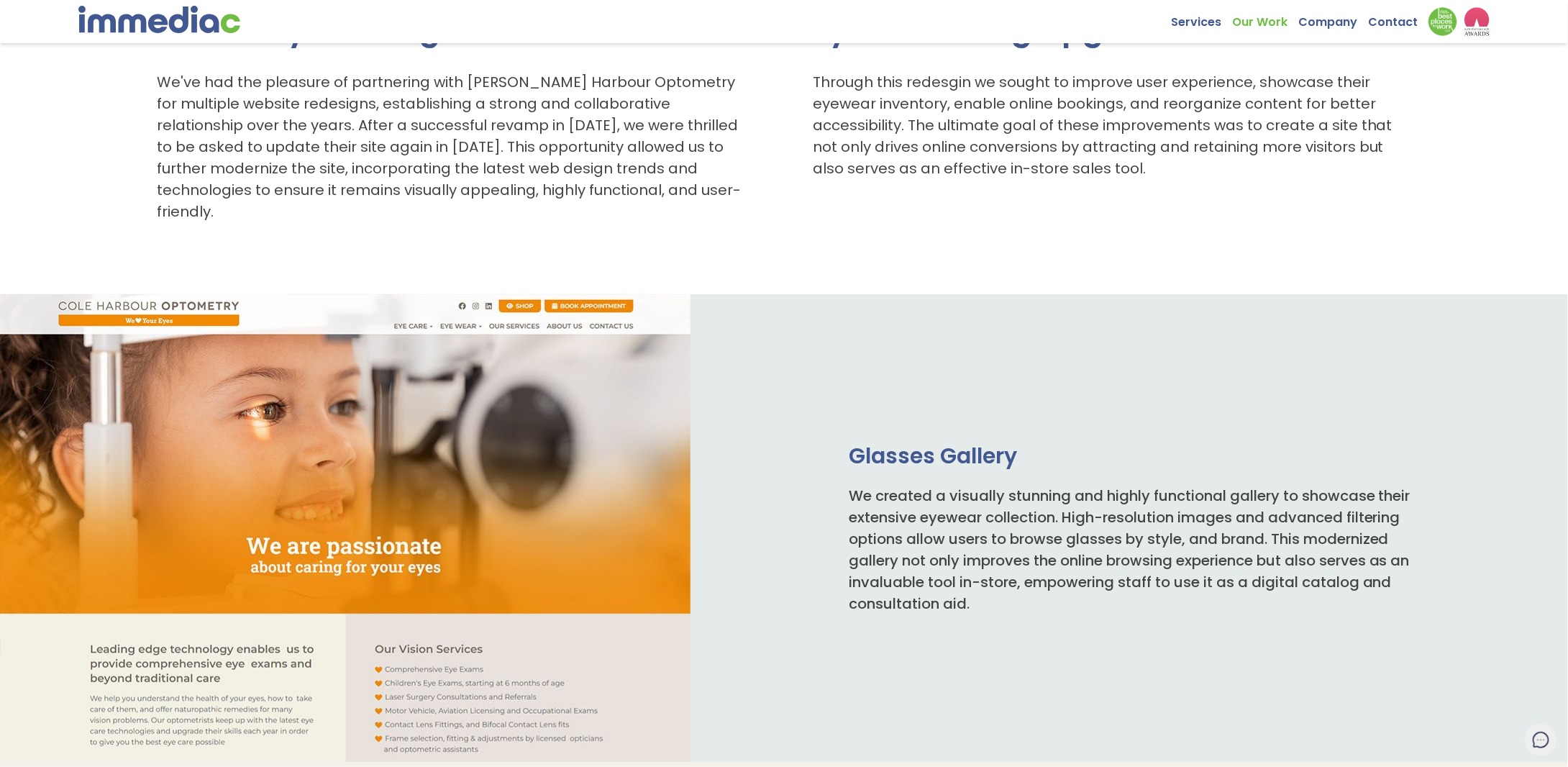
scroll to position [575, 0]
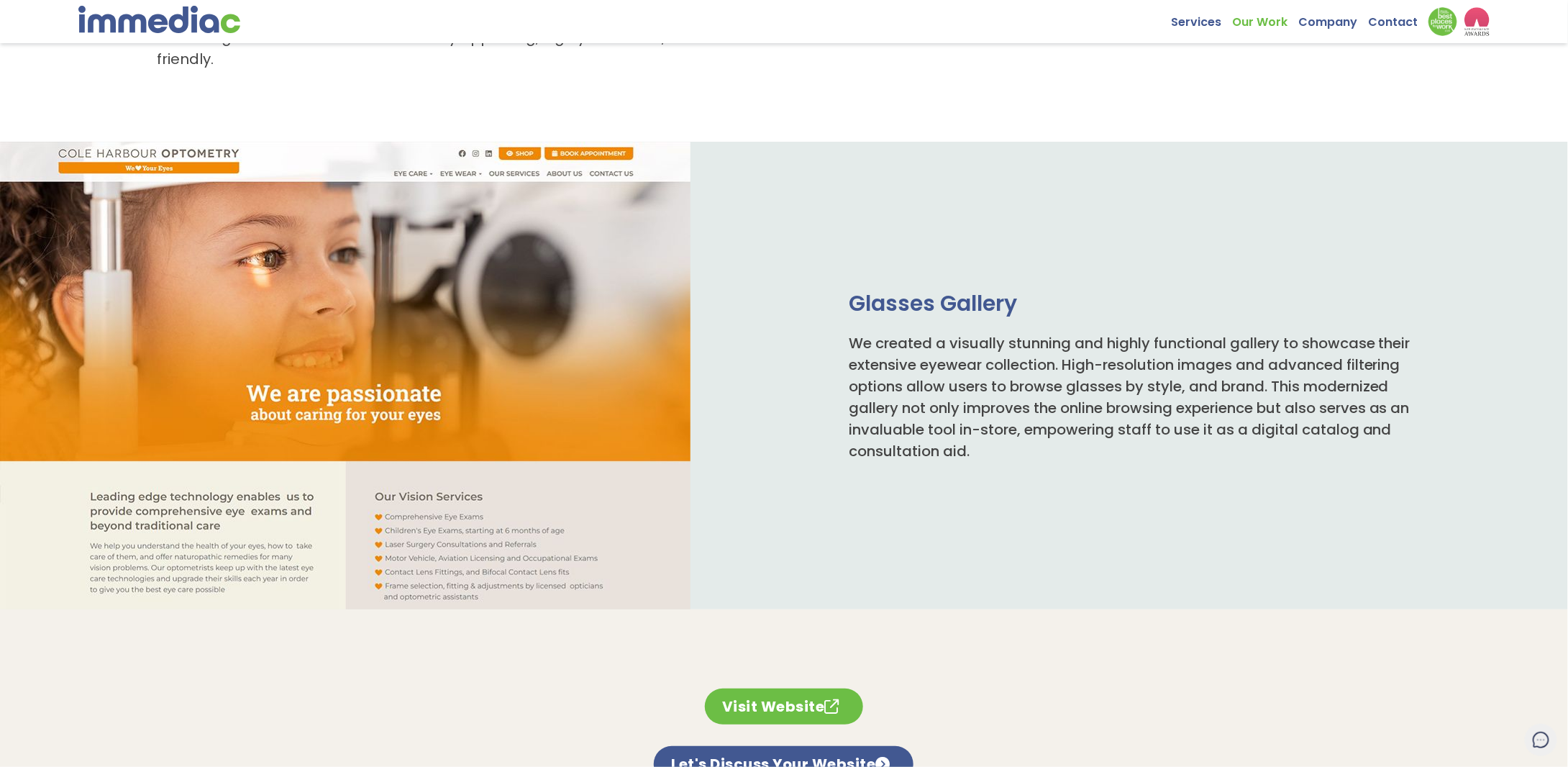
click at [755, 690] on link "Visit Website" at bounding box center [784, 706] width 158 height 36
